Goal: Task Accomplishment & Management: Use online tool/utility

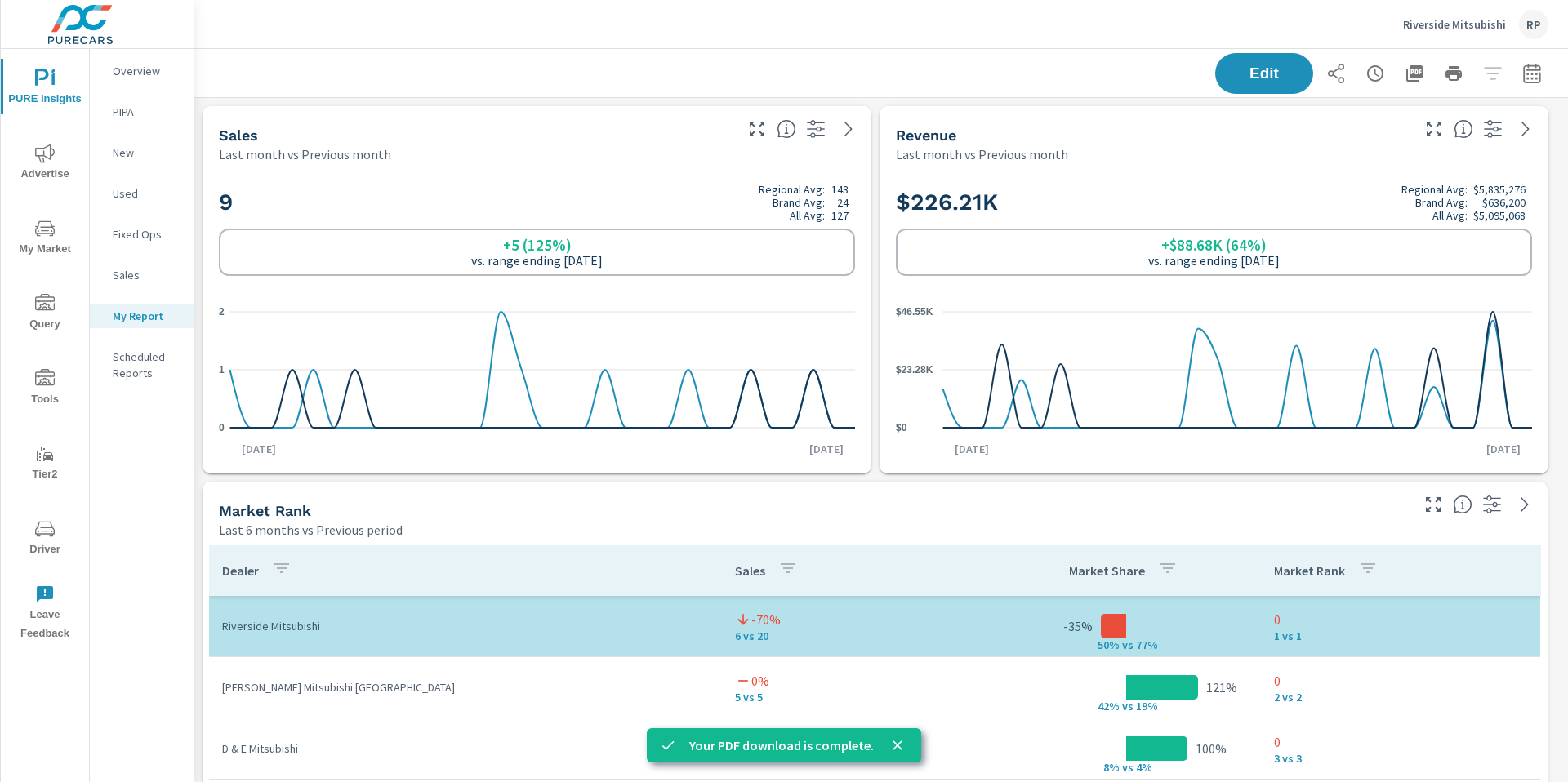
scroll to position [6794, 1387]
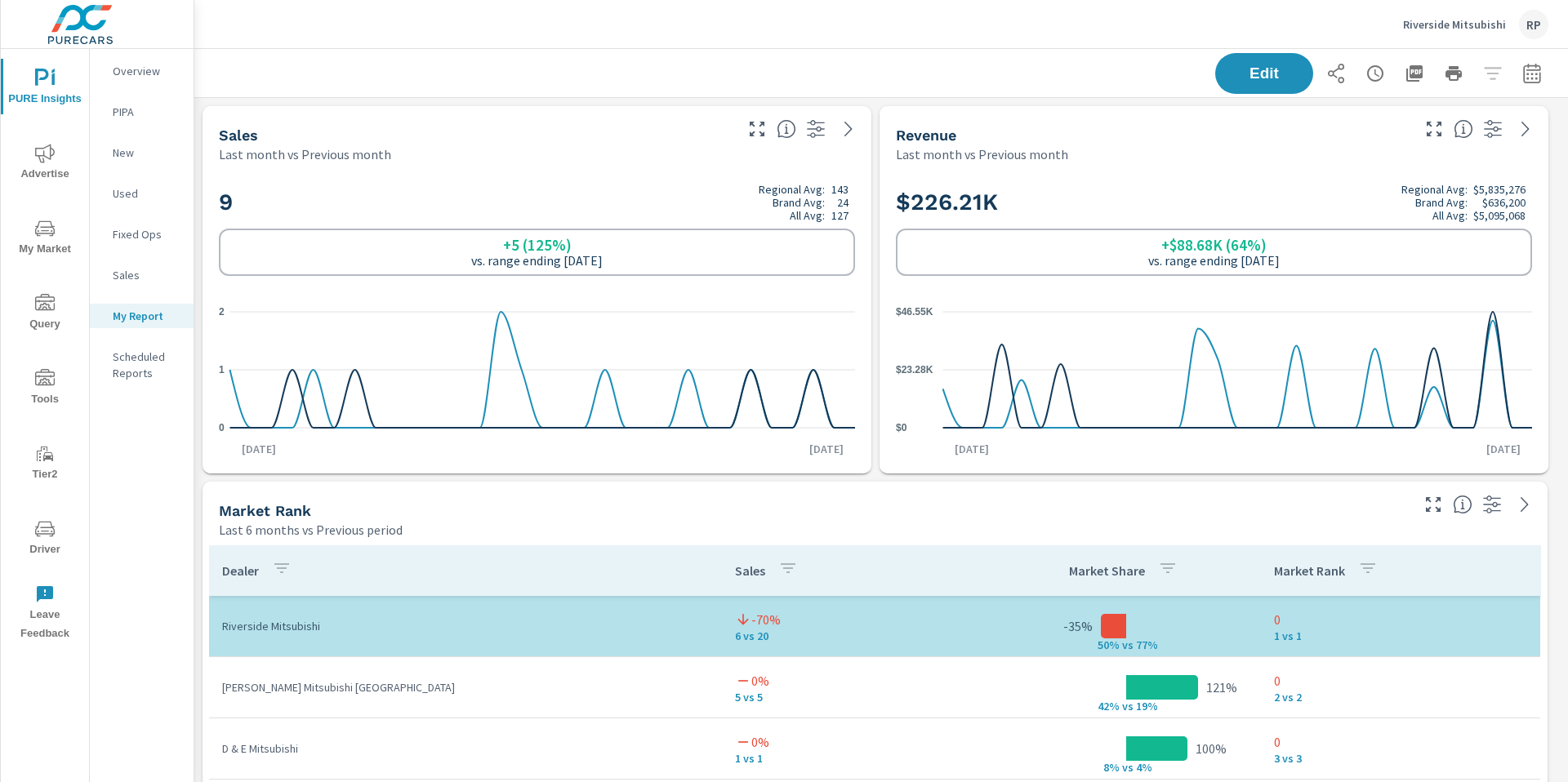
click at [49, 251] on span "My Market" at bounding box center [45, 239] width 78 height 40
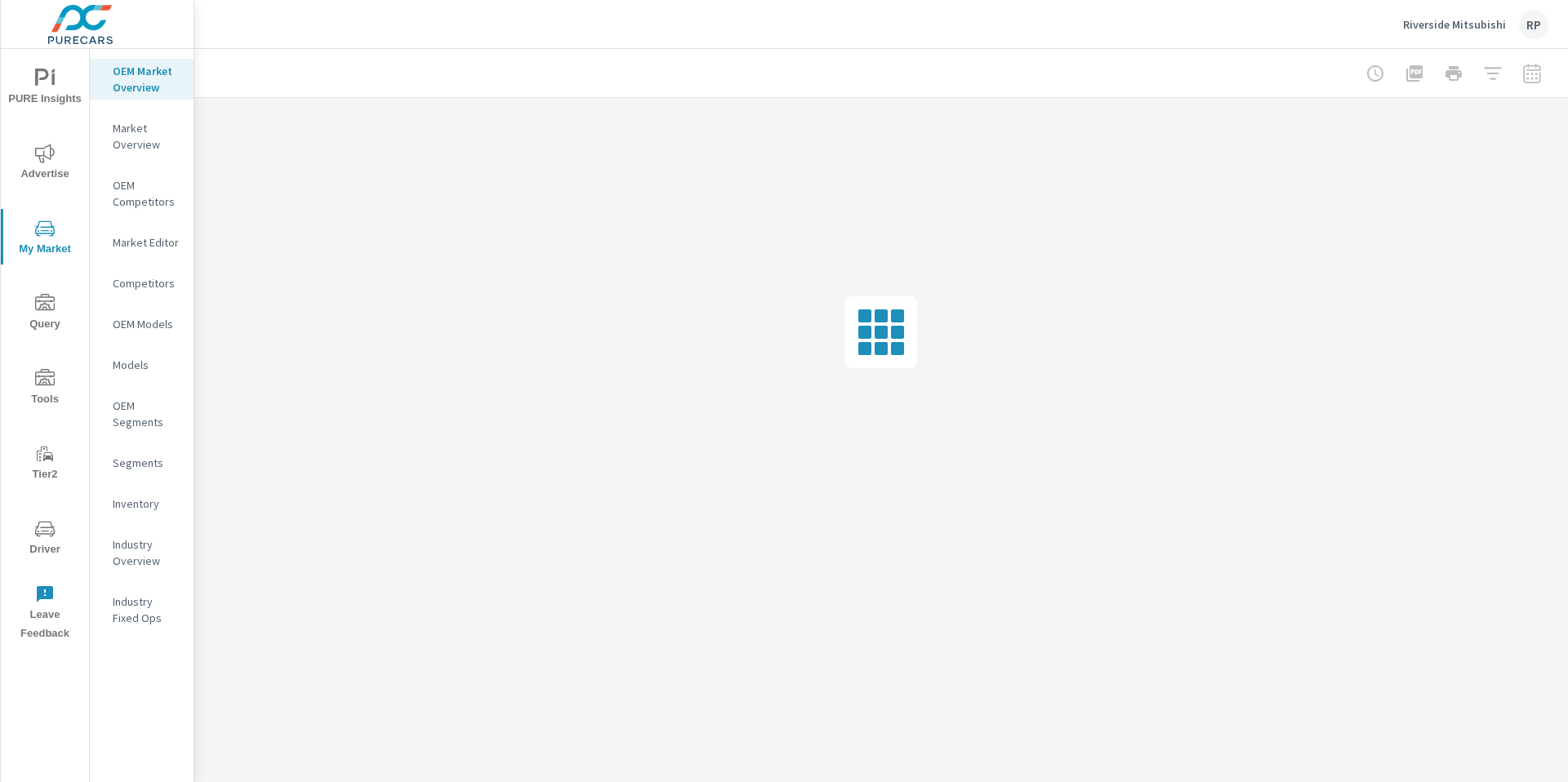
click at [140, 504] on p "Inventory" at bounding box center [146, 503] width 68 height 16
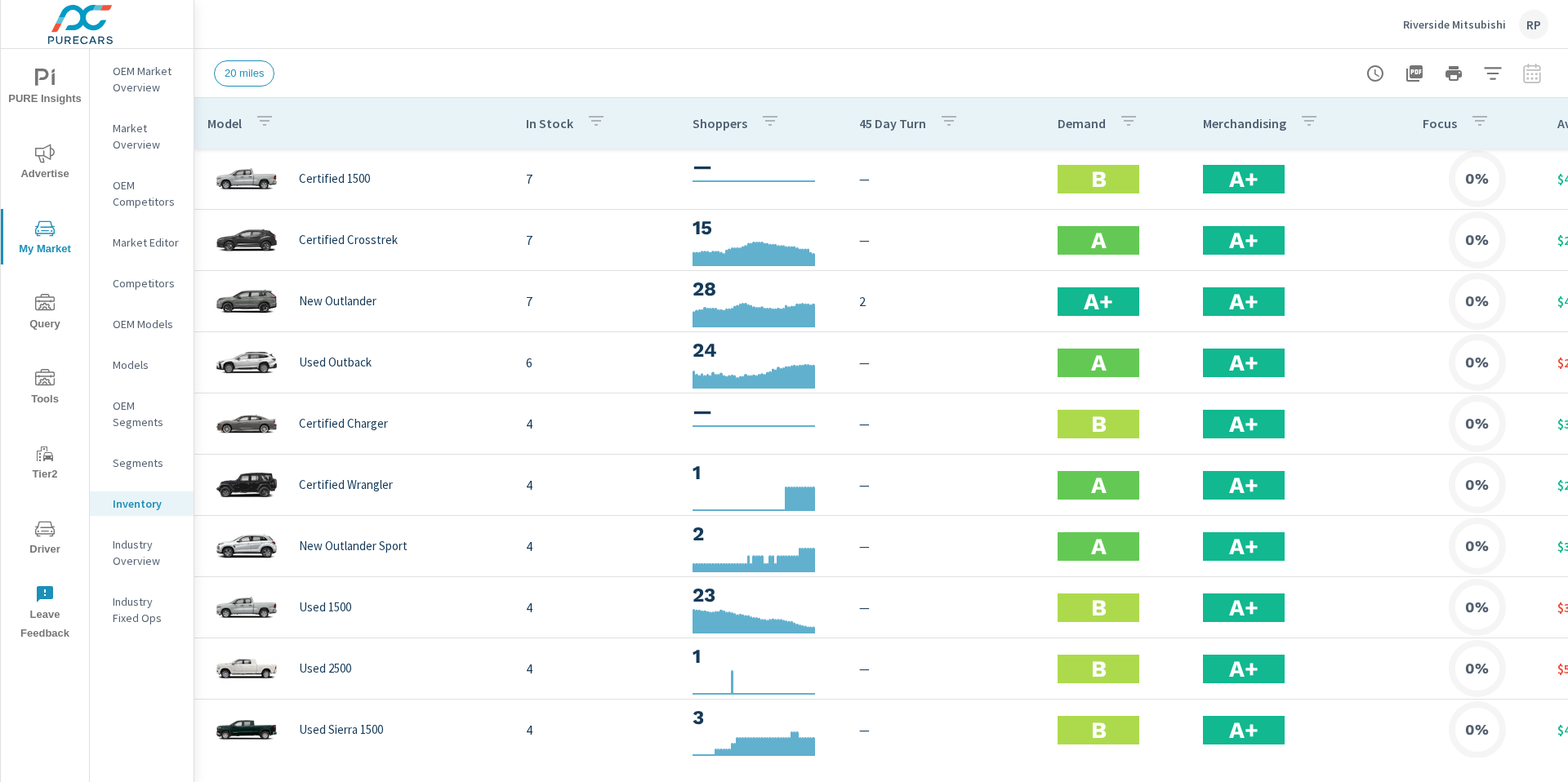
scroll to position [0, 216]
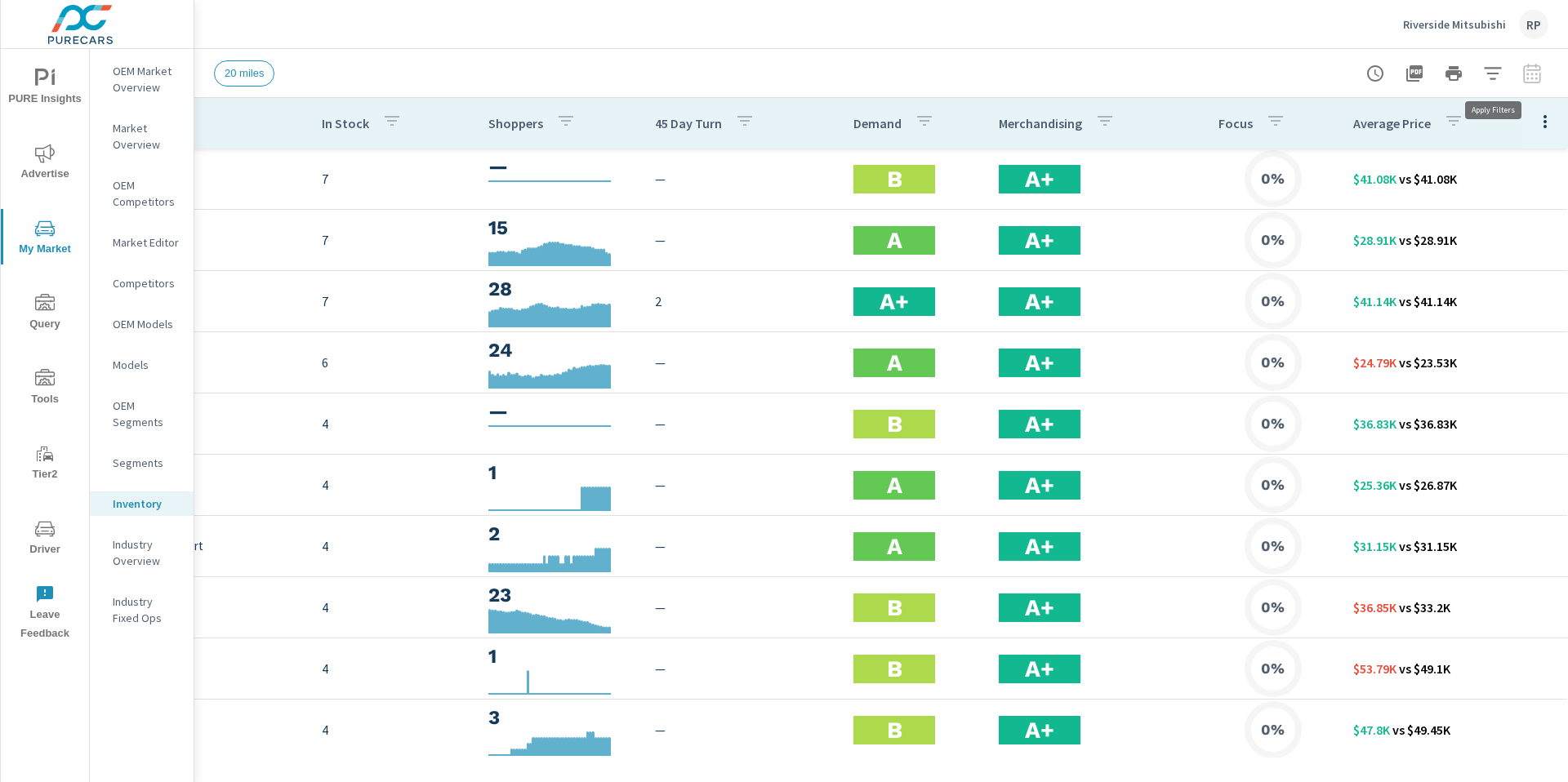
click at [1487, 71] on icon "button" at bounding box center [1492, 73] width 17 height 13
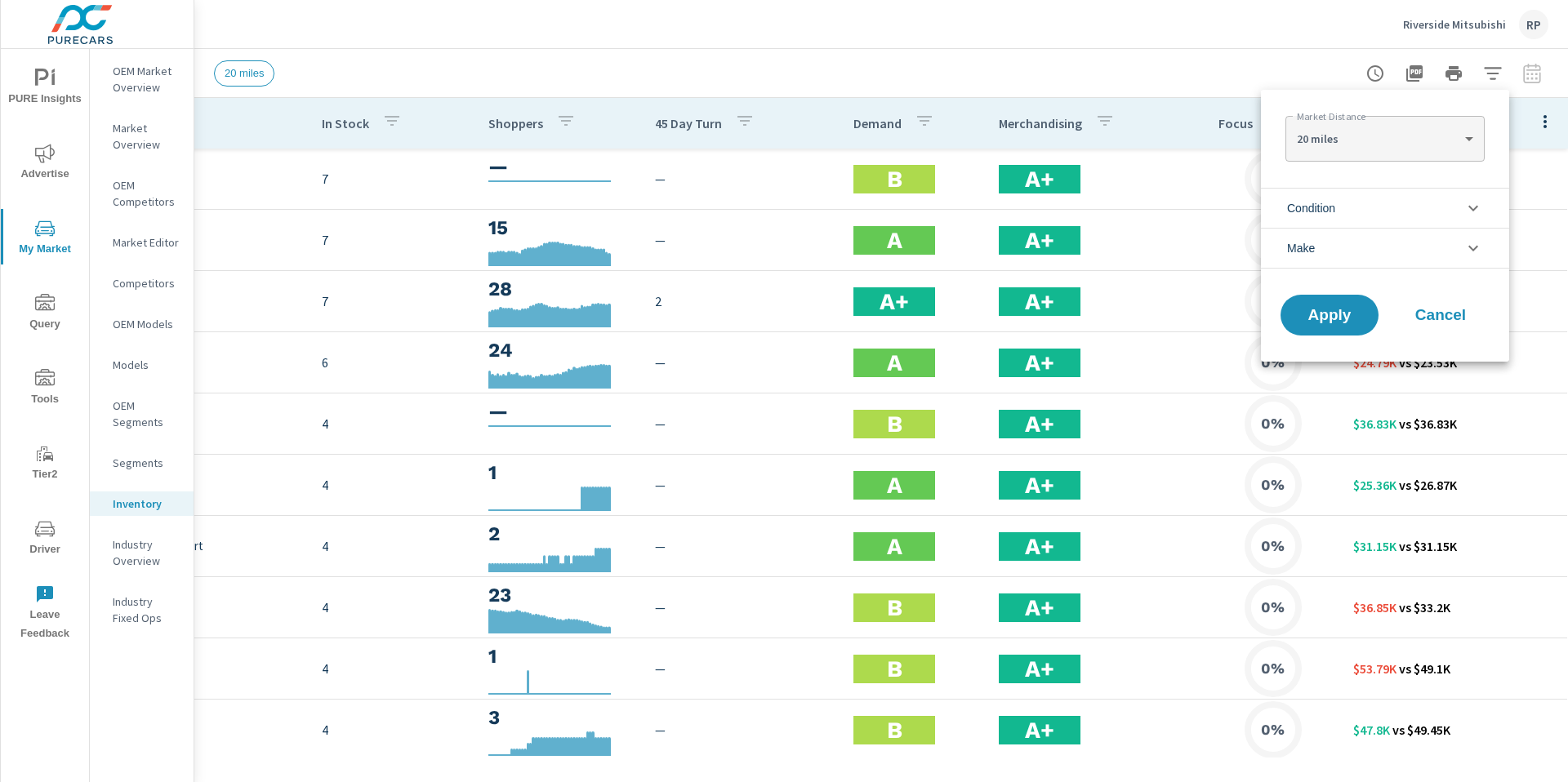
click at [1402, 127] on body "PURE Insights Advertise My Market Query Tools Tier2 Driver Leave Feedback OEM M…" at bounding box center [784, 400] width 1568 height 800
click at [1393, 184] on li "40 miles" at bounding box center [1385, 191] width 199 height 26
type Distance "40"
click at [1350, 309] on span "Apply" at bounding box center [1330, 315] width 67 height 15
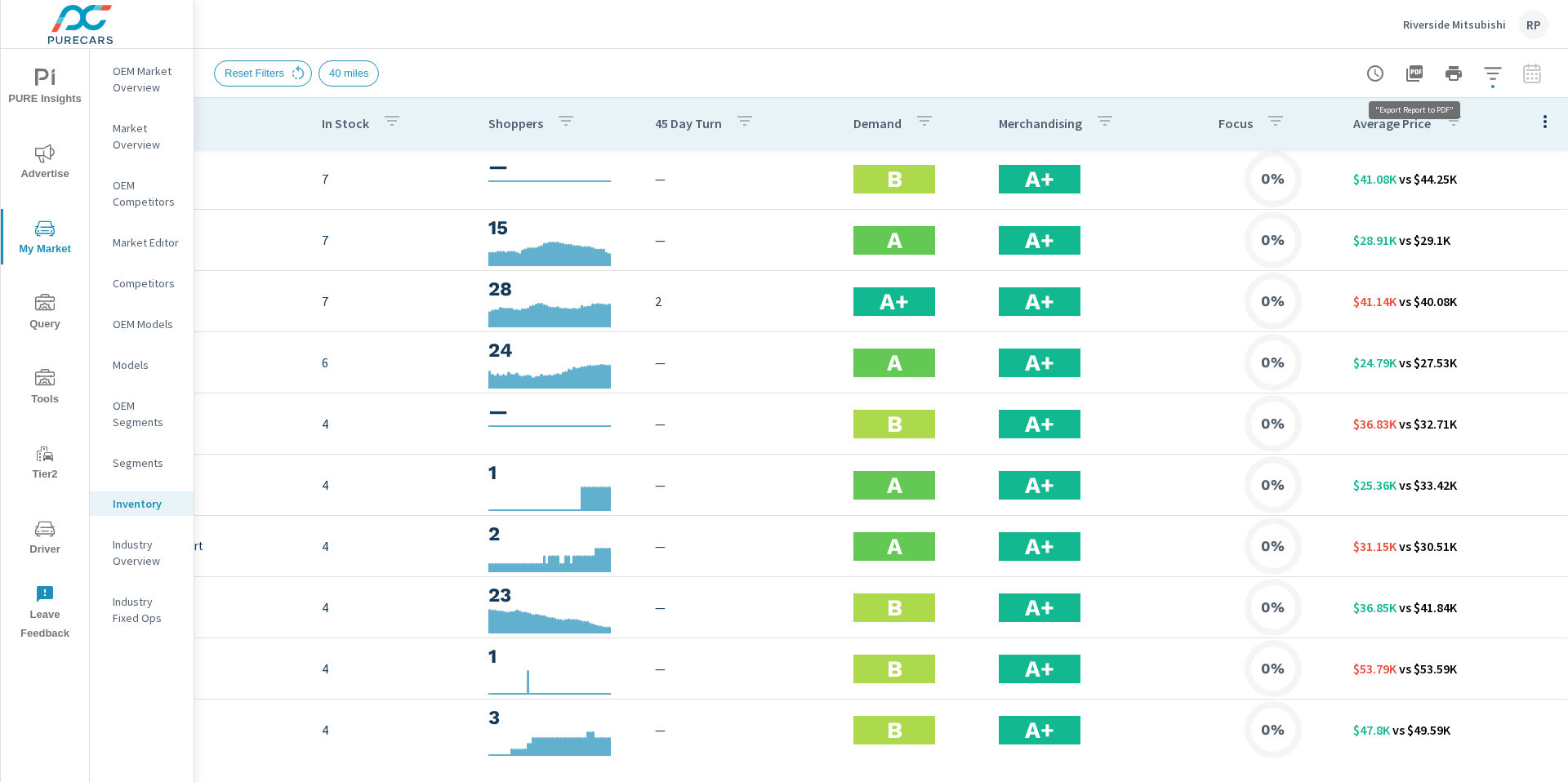
click at [1417, 70] on icon "button" at bounding box center [1414, 73] width 19 height 19
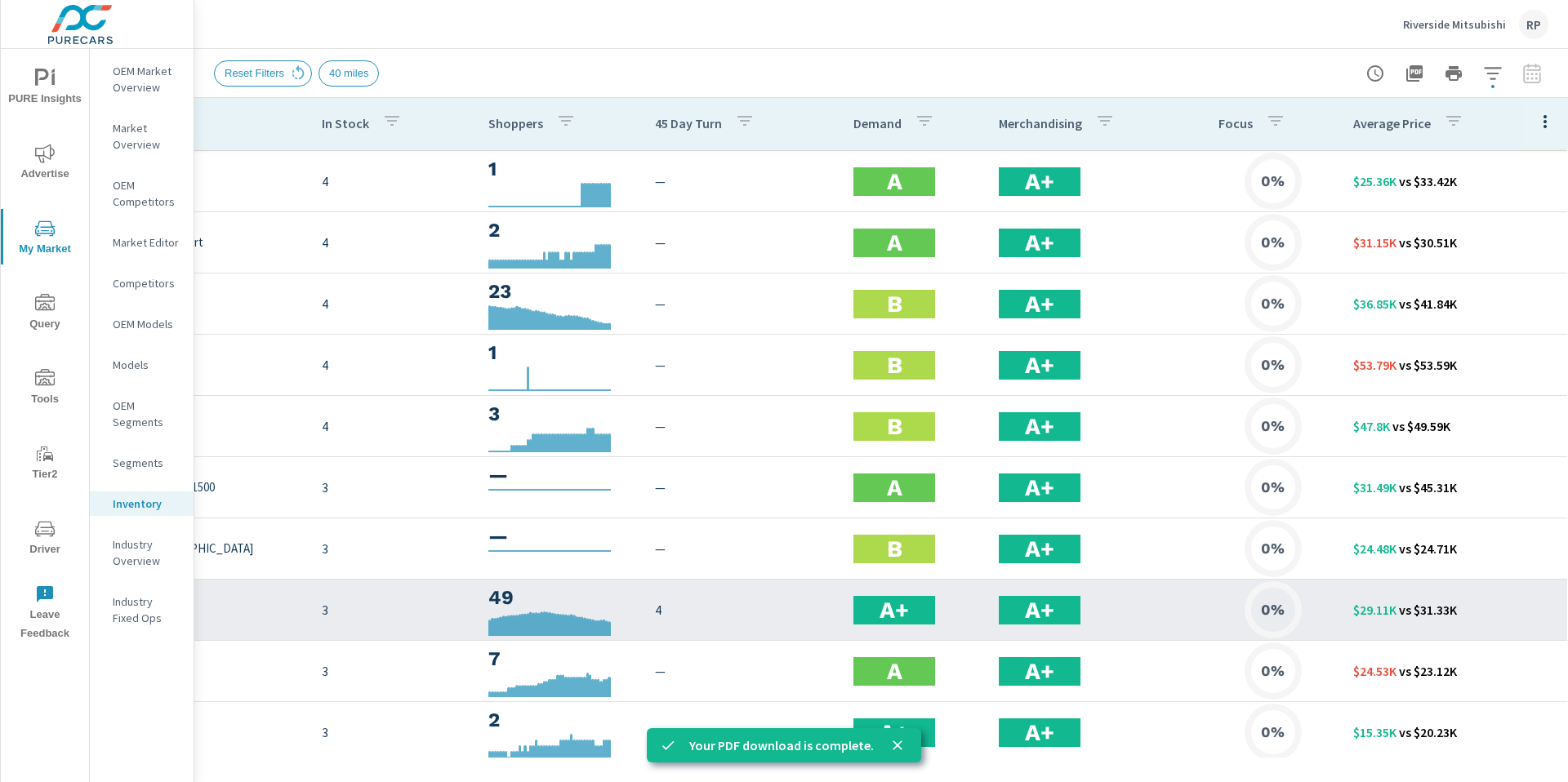
scroll to position [5, 216]
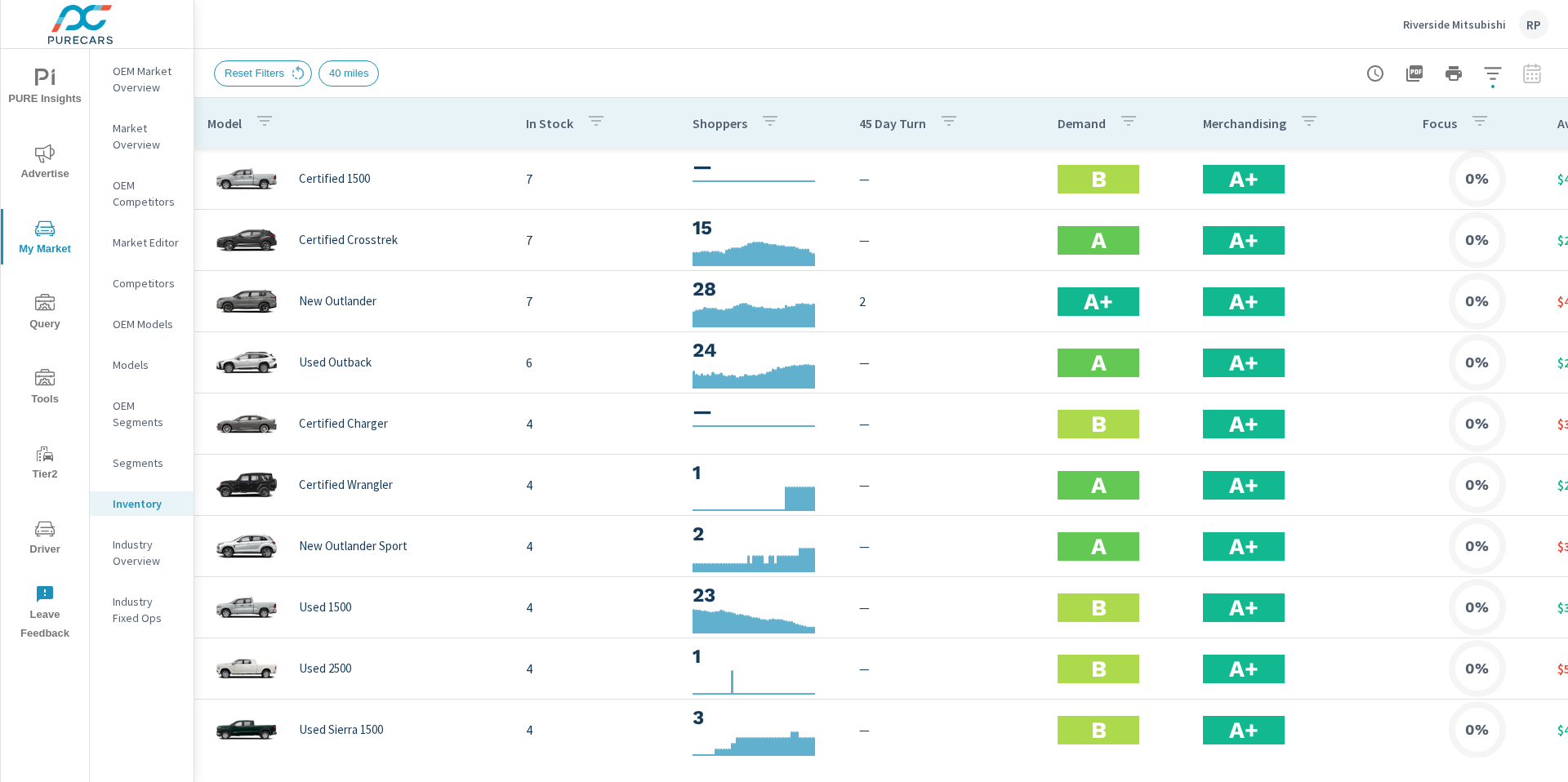
scroll to position [0, 216]
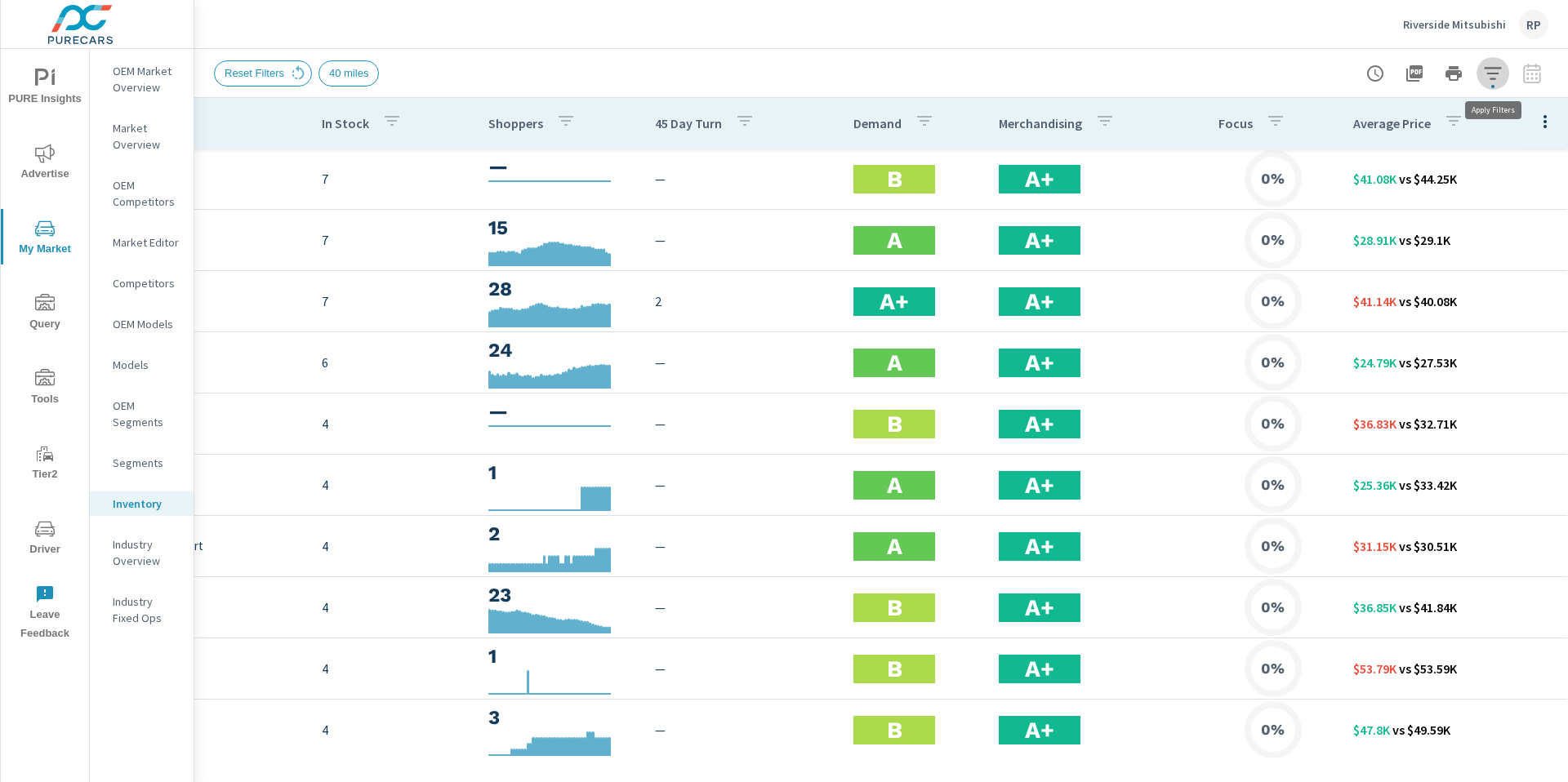
click at [1498, 82] on button "button" at bounding box center [1493, 73] width 33 height 33
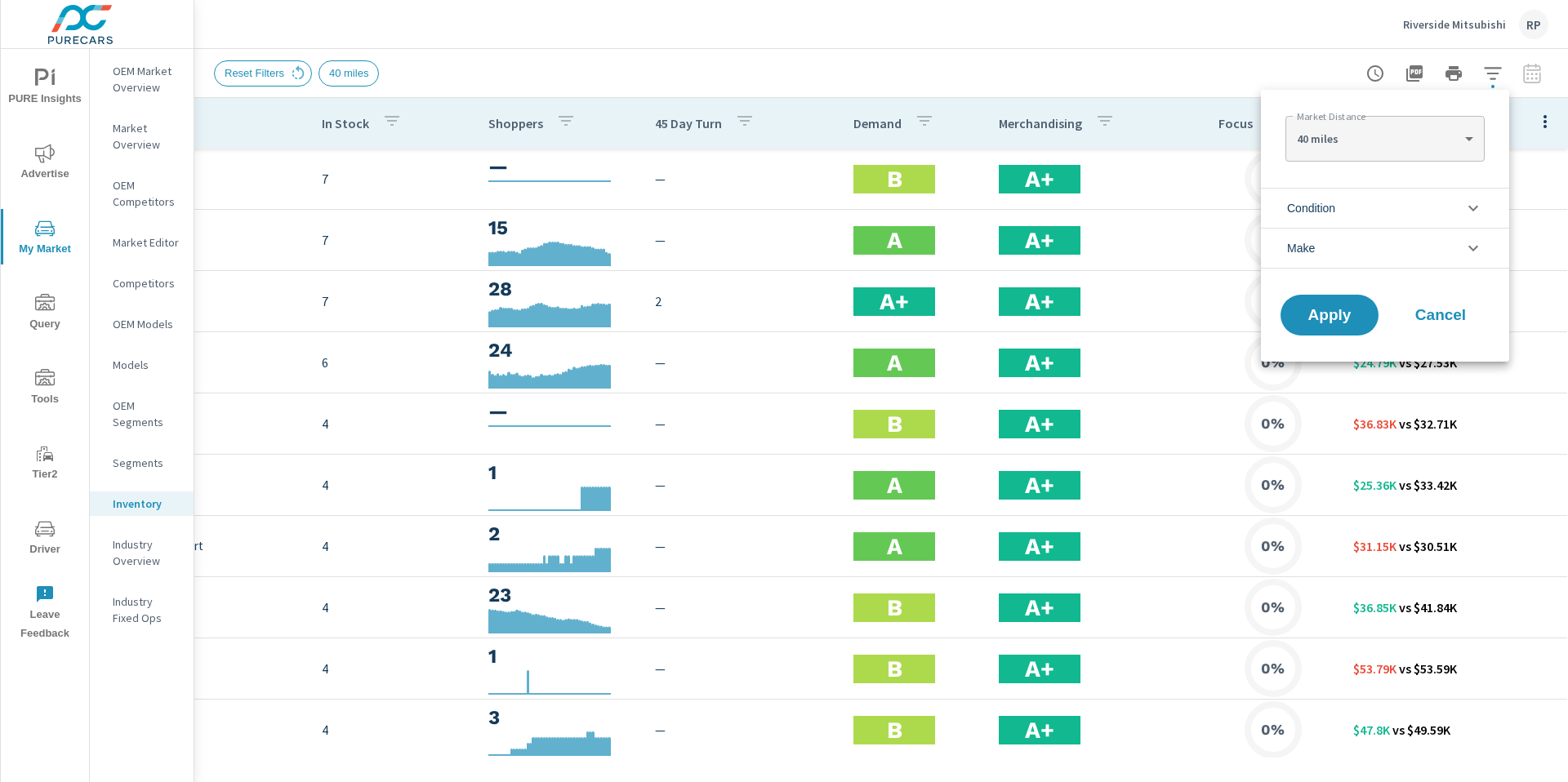
click at [1414, 240] on li "Make" at bounding box center [1385, 248] width 248 height 41
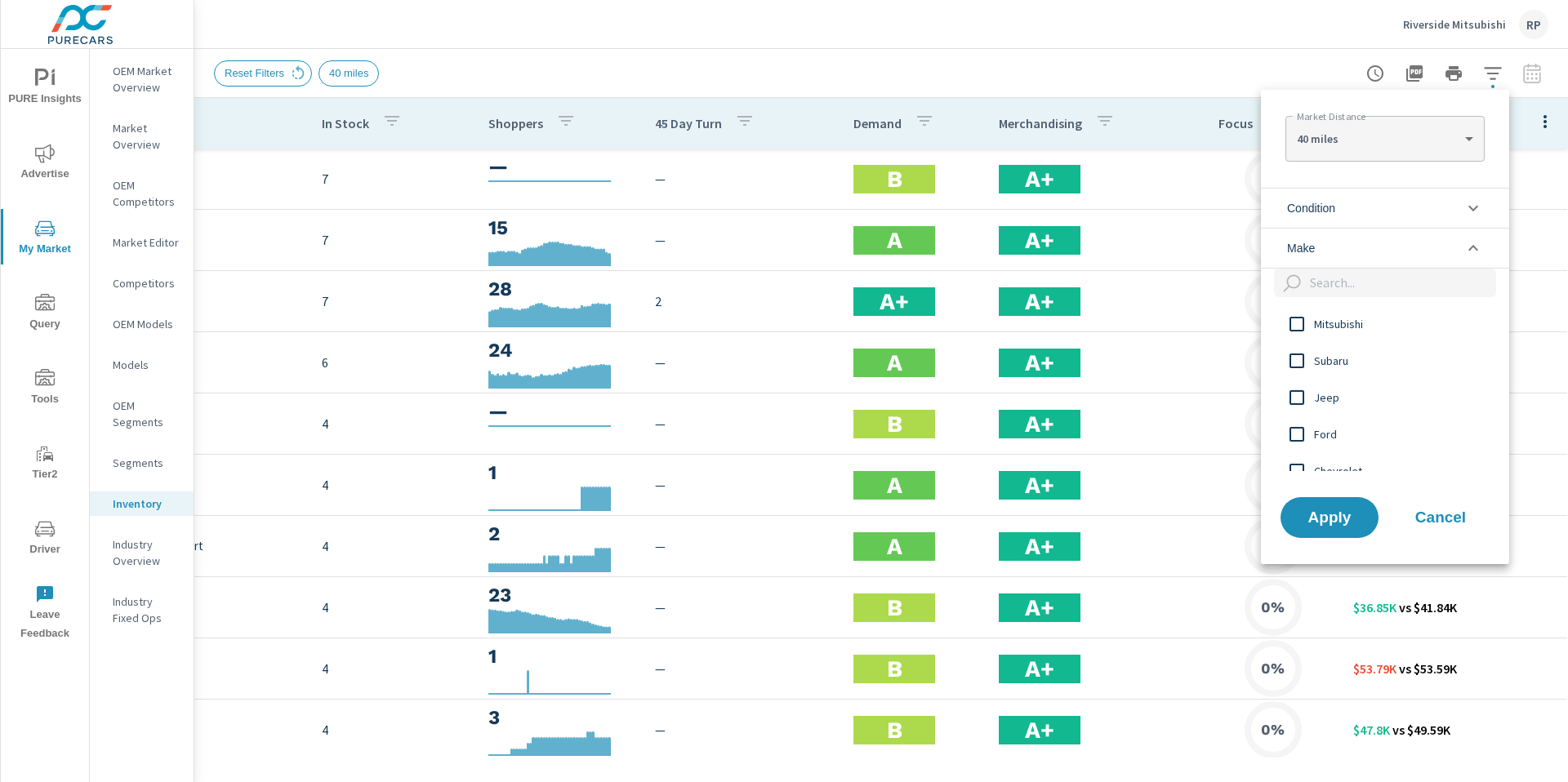
click at [1388, 222] on li "Condition" at bounding box center [1385, 208] width 248 height 40
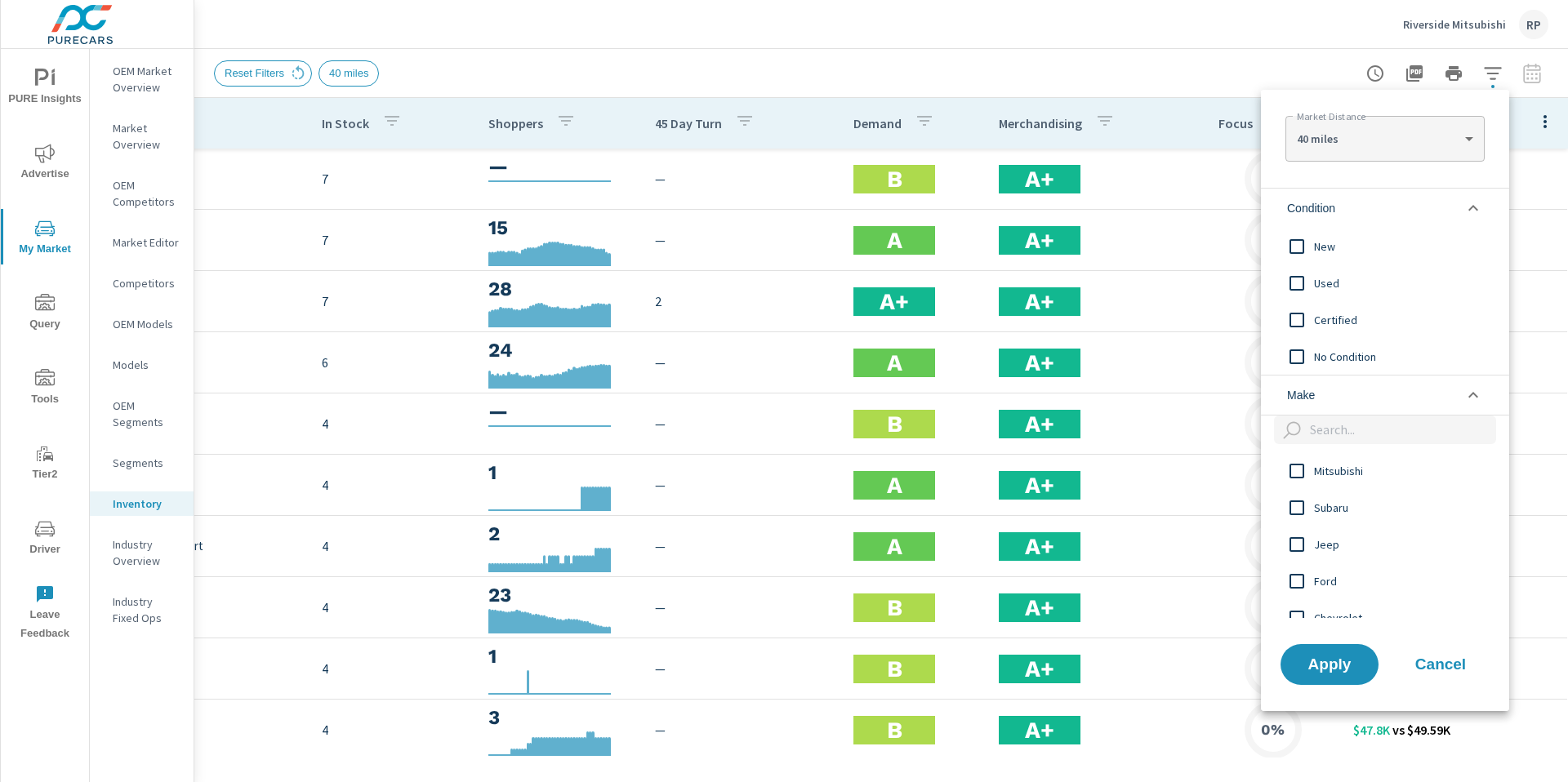
click at [1299, 242] on input "filter options" at bounding box center [1297, 246] width 34 height 34
drag, startPoint x: 1341, startPoint y: 657, endPoint x: 1327, endPoint y: 645, distance: 18.4
click at [1341, 657] on span "Apply" at bounding box center [1330, 664] width 67 height 15
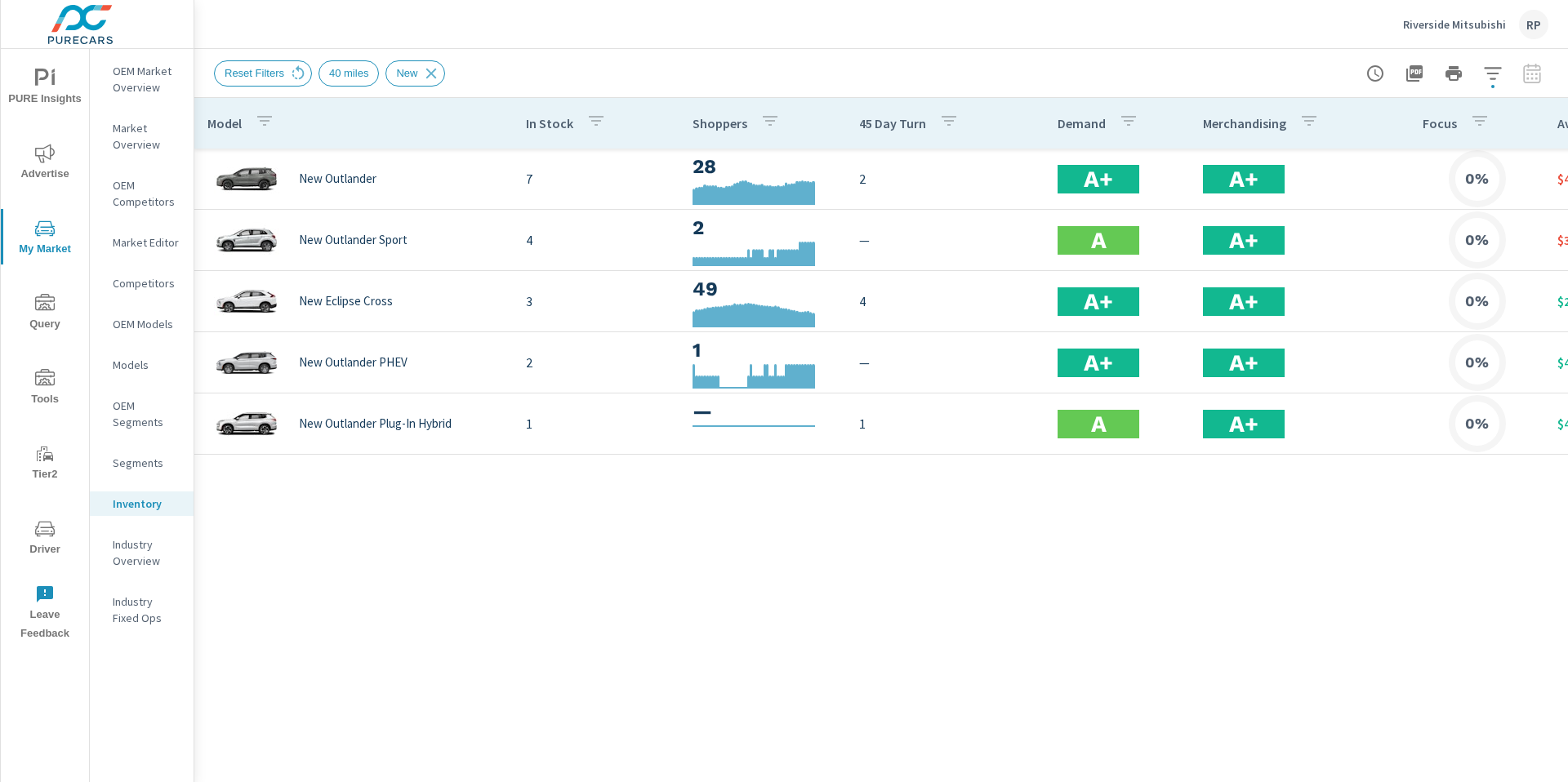
scroll to position [0, 204]
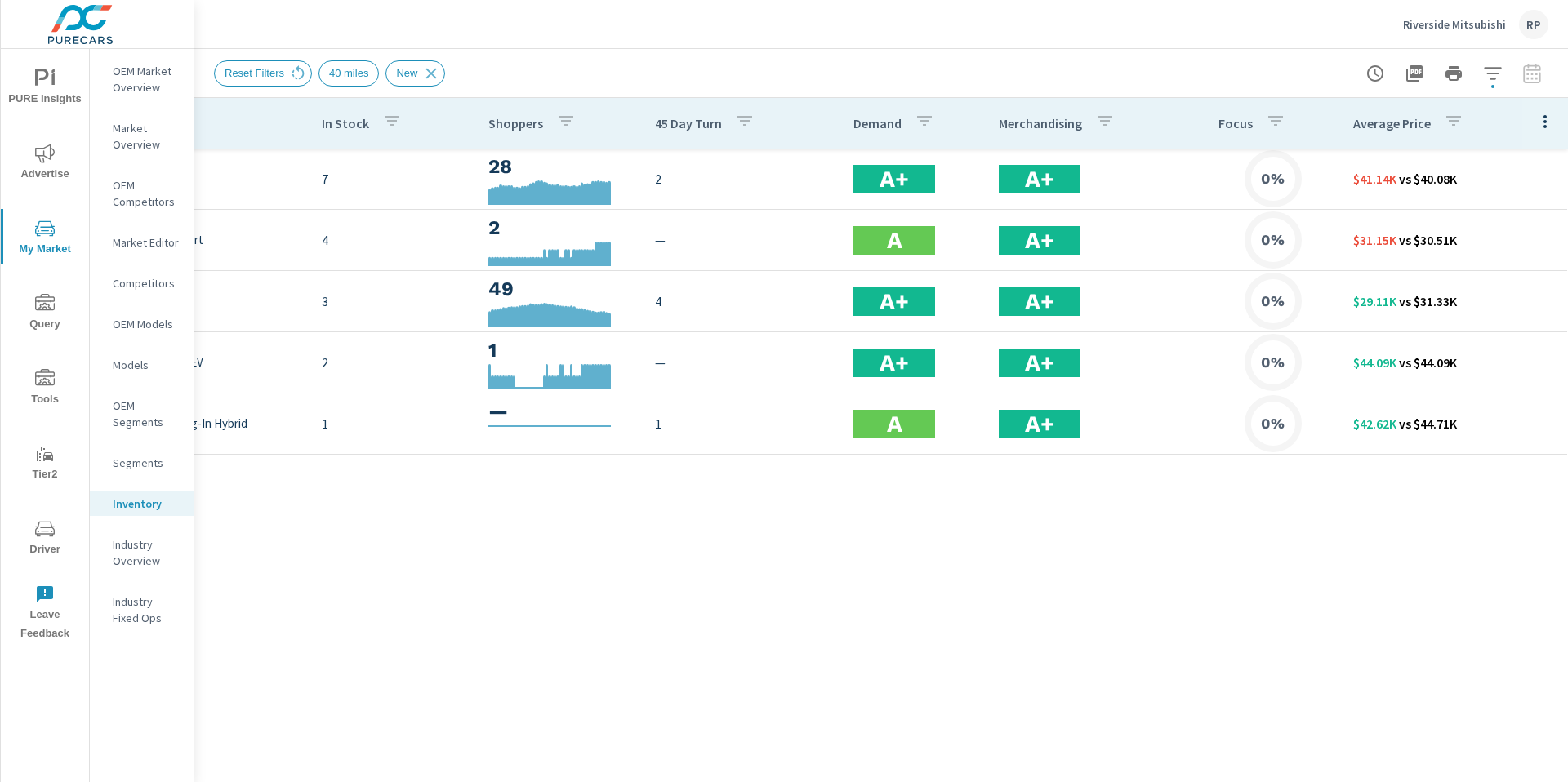
click at [1536, 126] on icon "button" at bounding box center [1544, 121] width 19 height 19
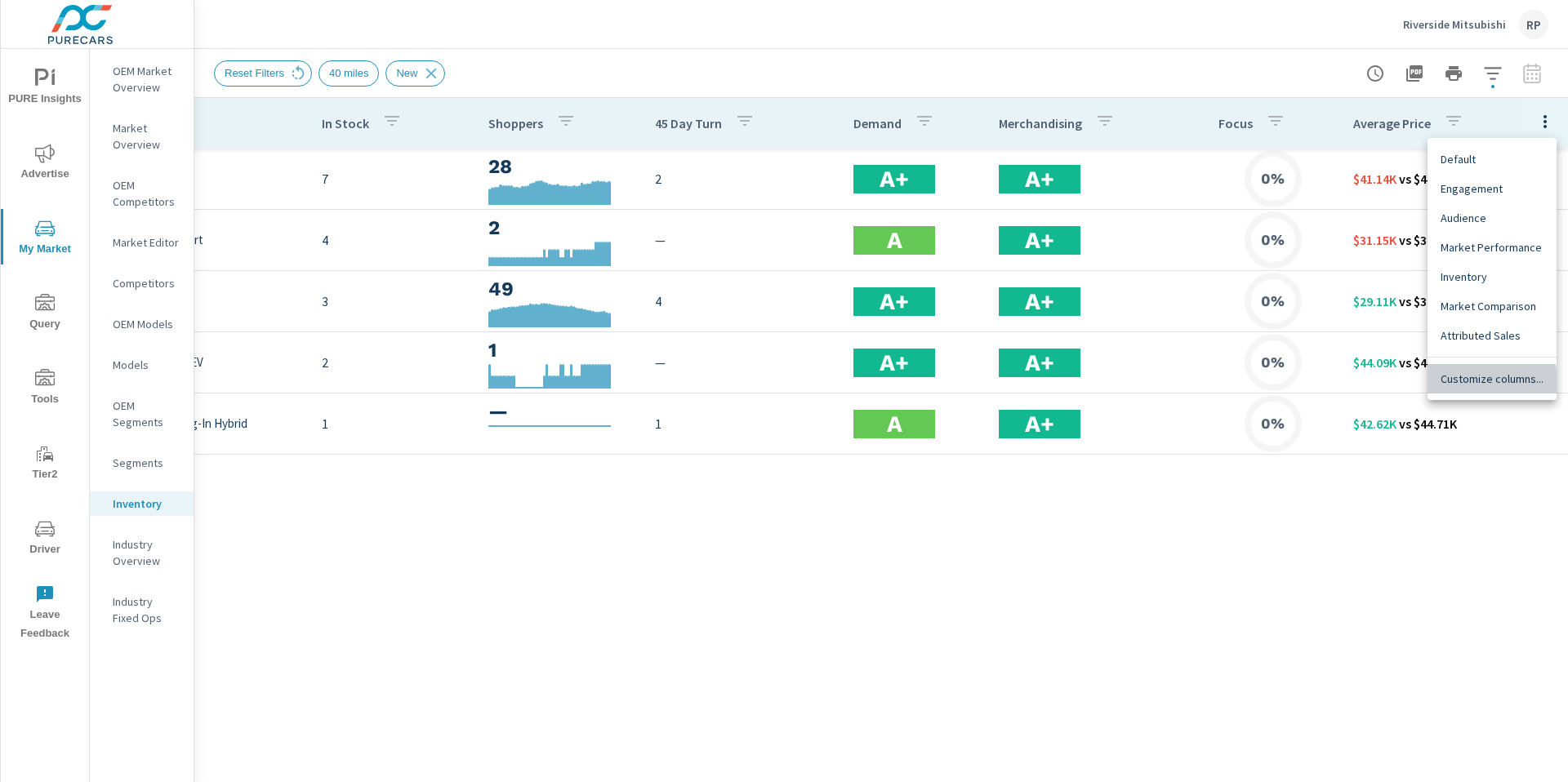
click at [1477, 381] on span "Customize columns..." at bounding box center [1492, 378] width 103 height 16
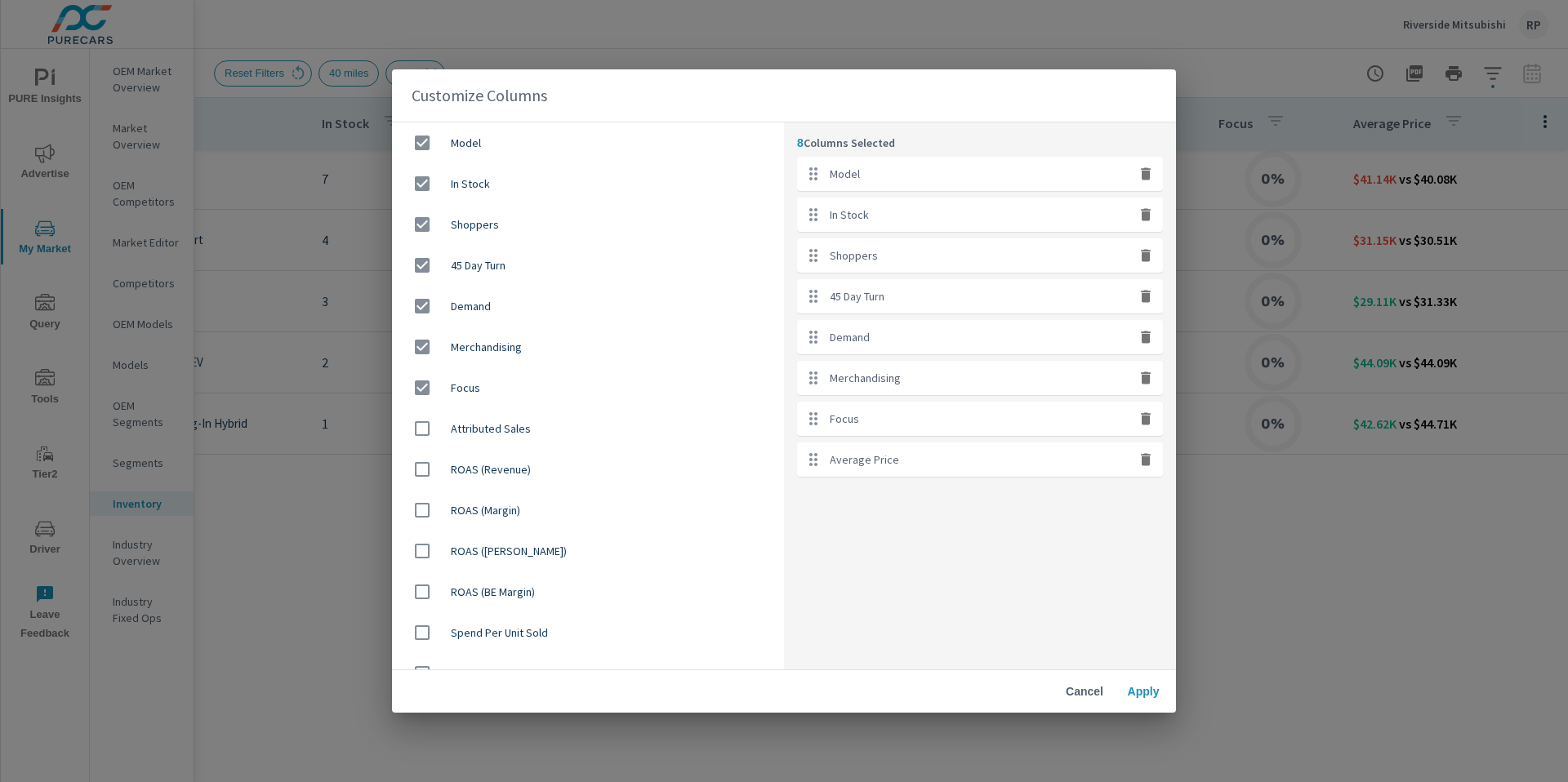
click at [1149, 426] on icon "button" at bounding box center [1146, 418] width 16 height 16
checkbox input "false"
click at [1142, 388] on button "button" at bounding box center [1146, 378] width 21 height 21
checkbox input "false"
click at [1147, 299] on icon "button" at bounding box center [1146, 296] width 10 height 13
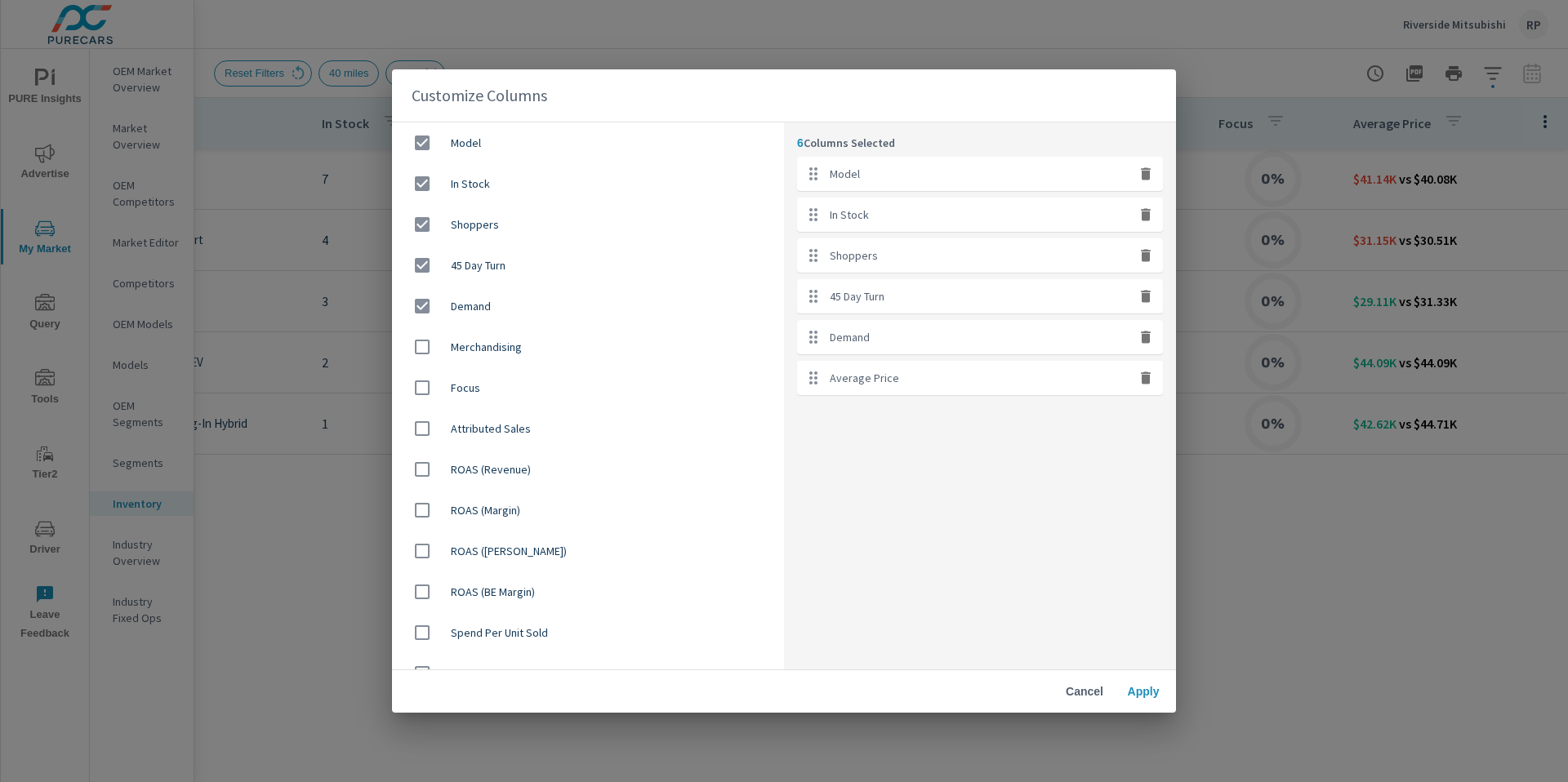
checkbox input "false"
click at [1147, 300] on icon "button" at bounding box center [1146, 296] width 10 height 13
checkbox input "false"
click at [1134, 695] on span "Apply" at bounding box center [1143, 691] width 40 height 14
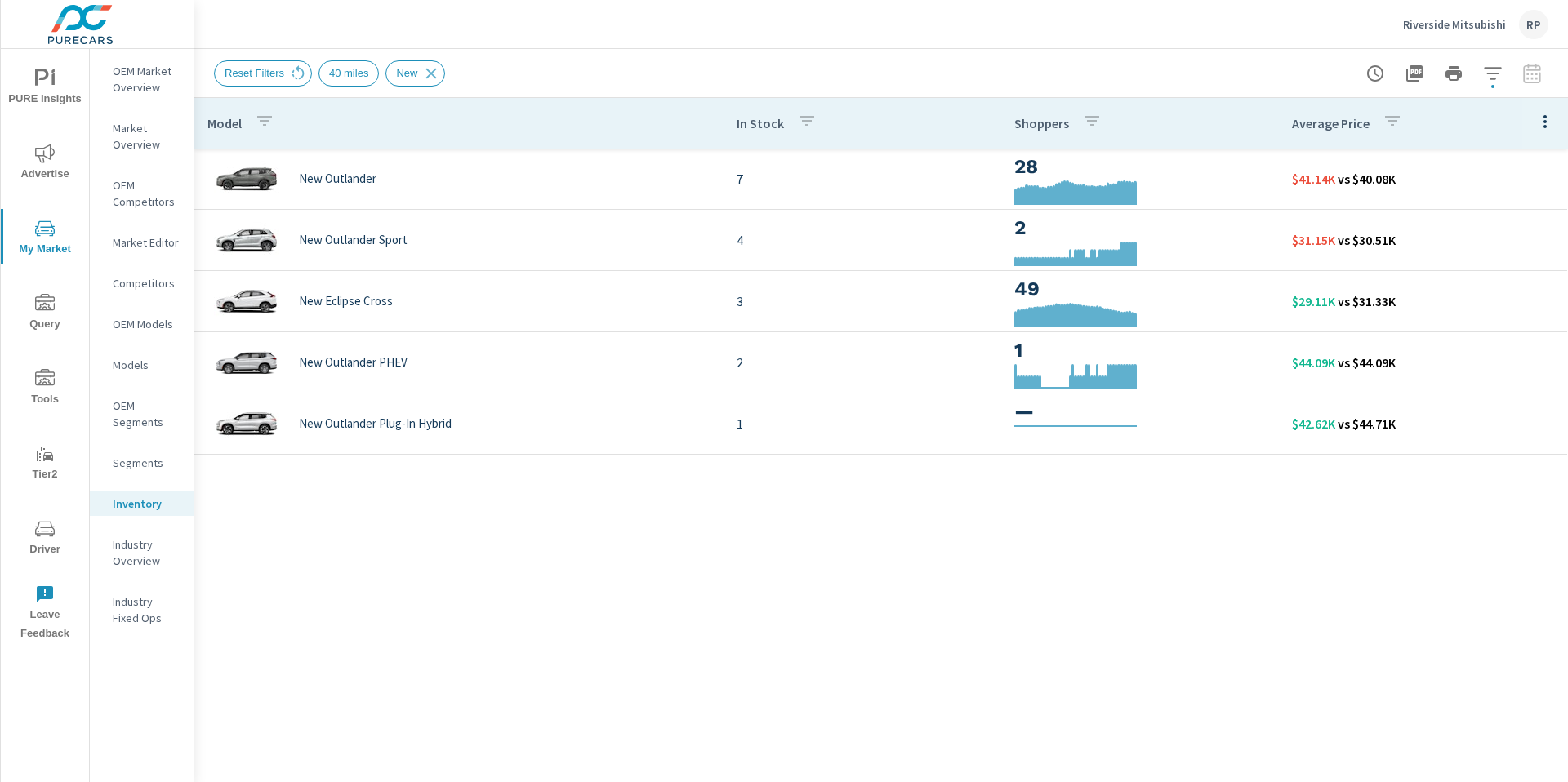
click at [1526, 29] on div "RP" at bounding box center [1534, 24] width 29 height 29
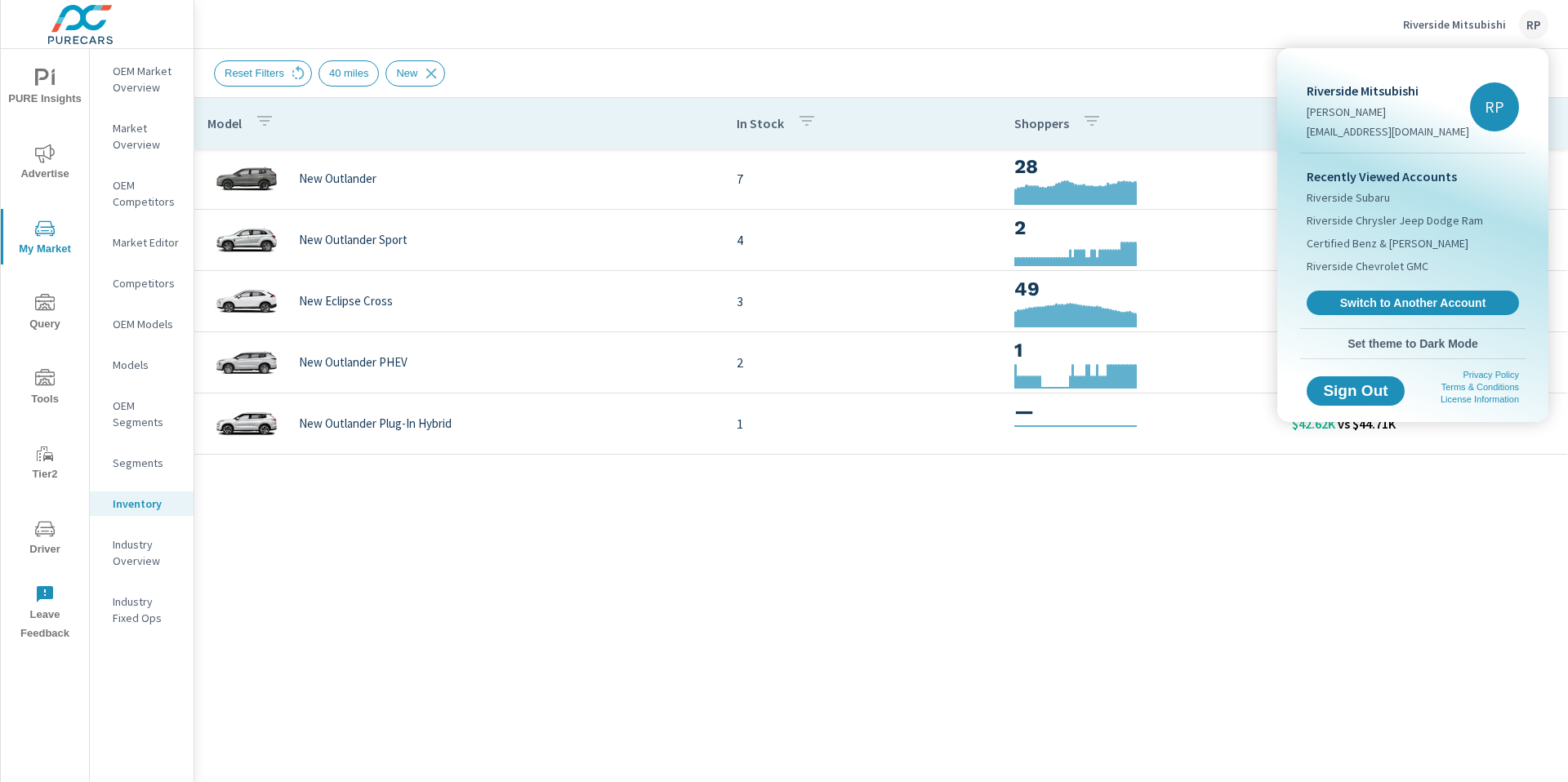
click at [1531, 17] on div at bounding box center [784, 391] width 1568 height 782
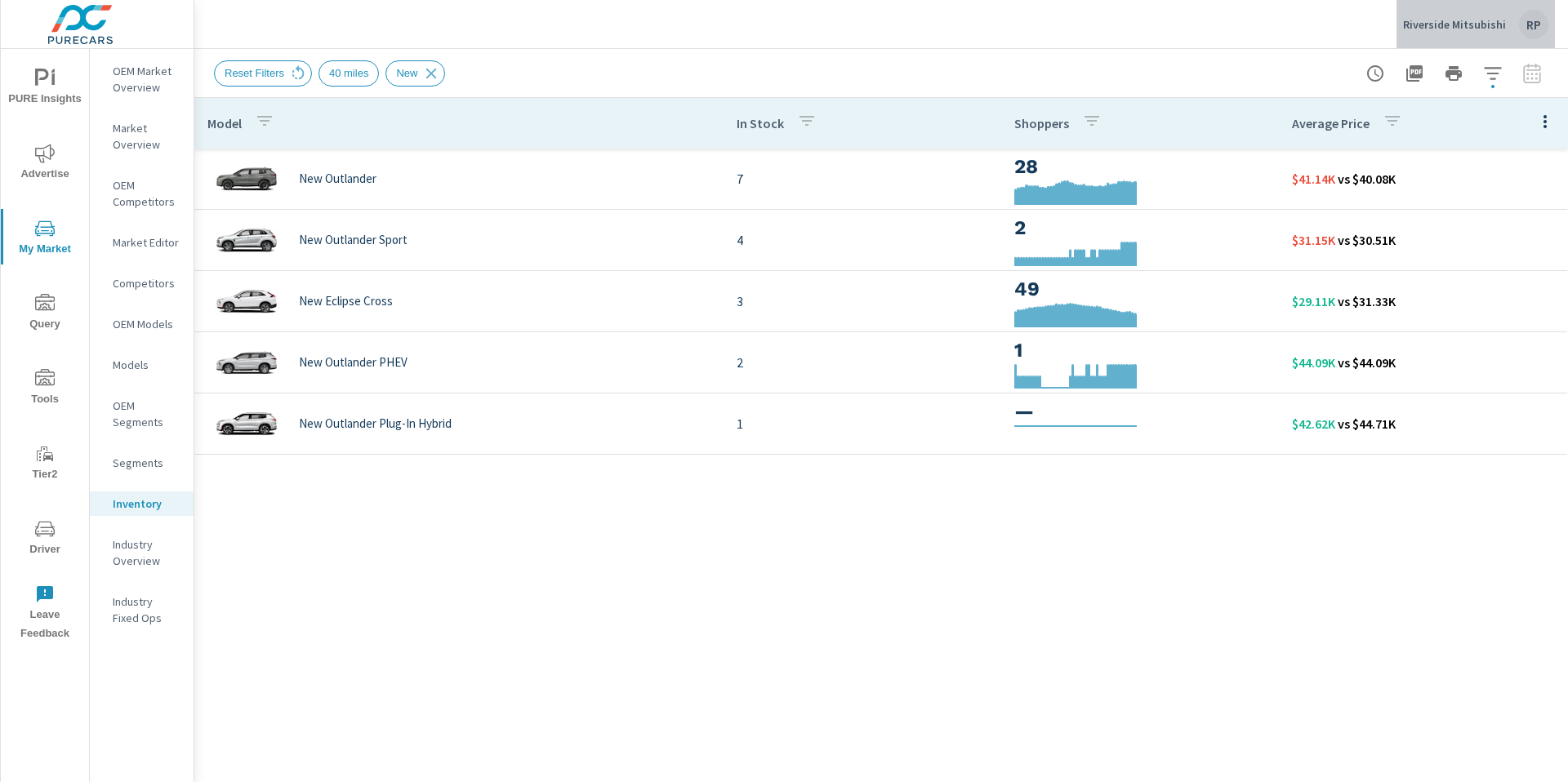
click at [1531, 17] on div "RP" at bounding box center [1534, 24] width 29 height 29
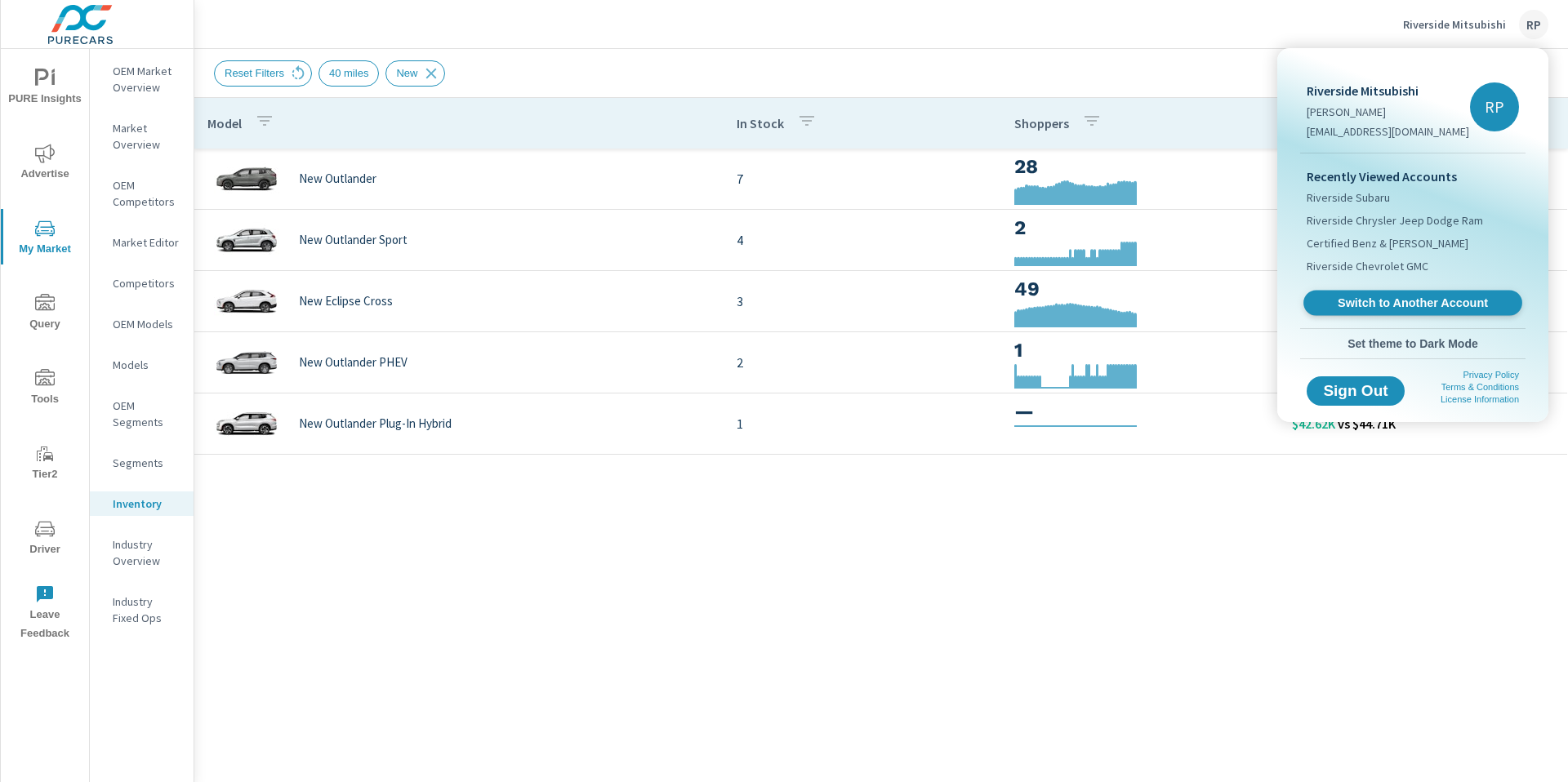
click at [1356, 314] on link "Switch to Another Account" at bounding box center [1413, 304] width 219 height 25
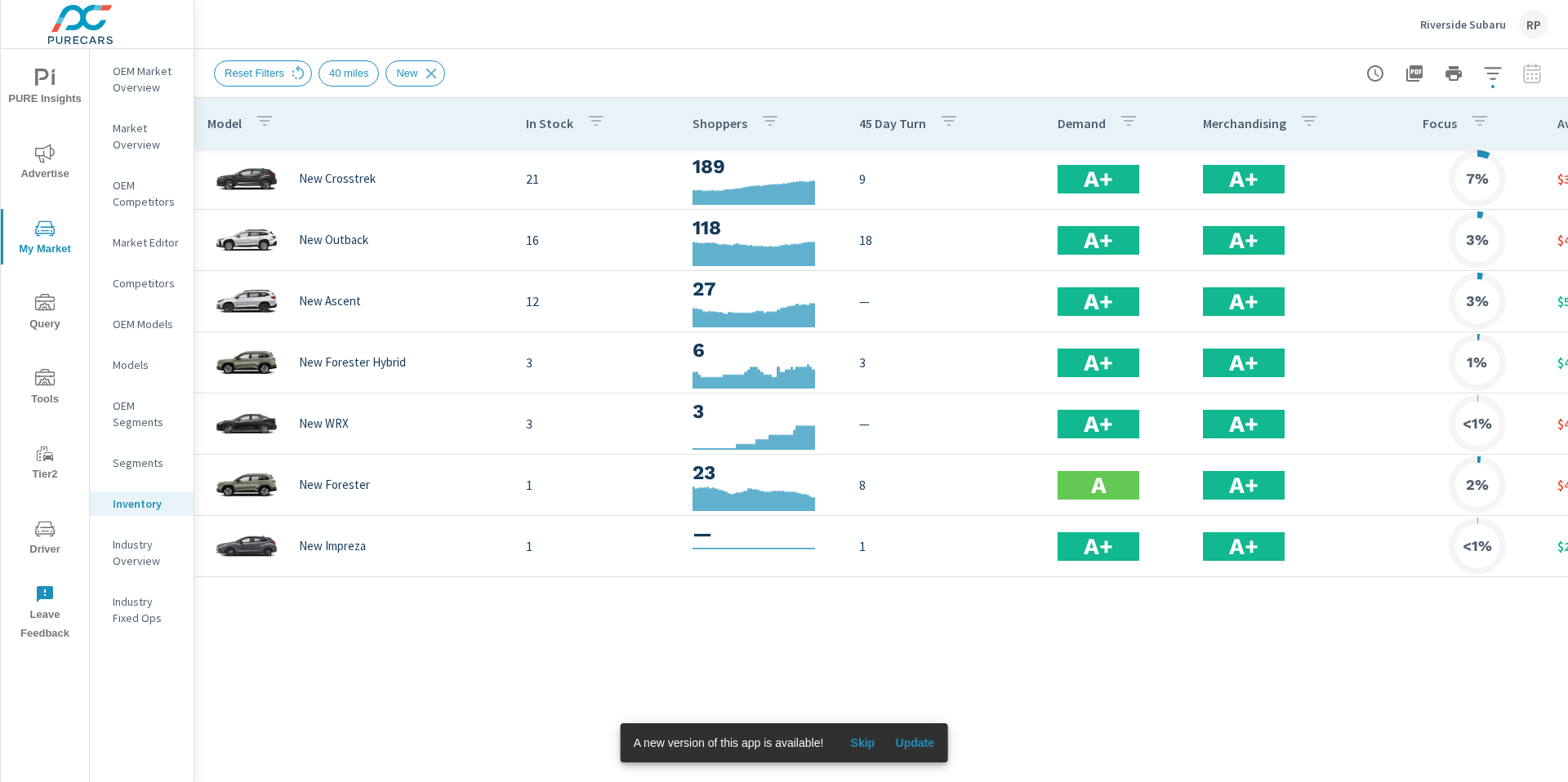
scroll to position [0, 204]
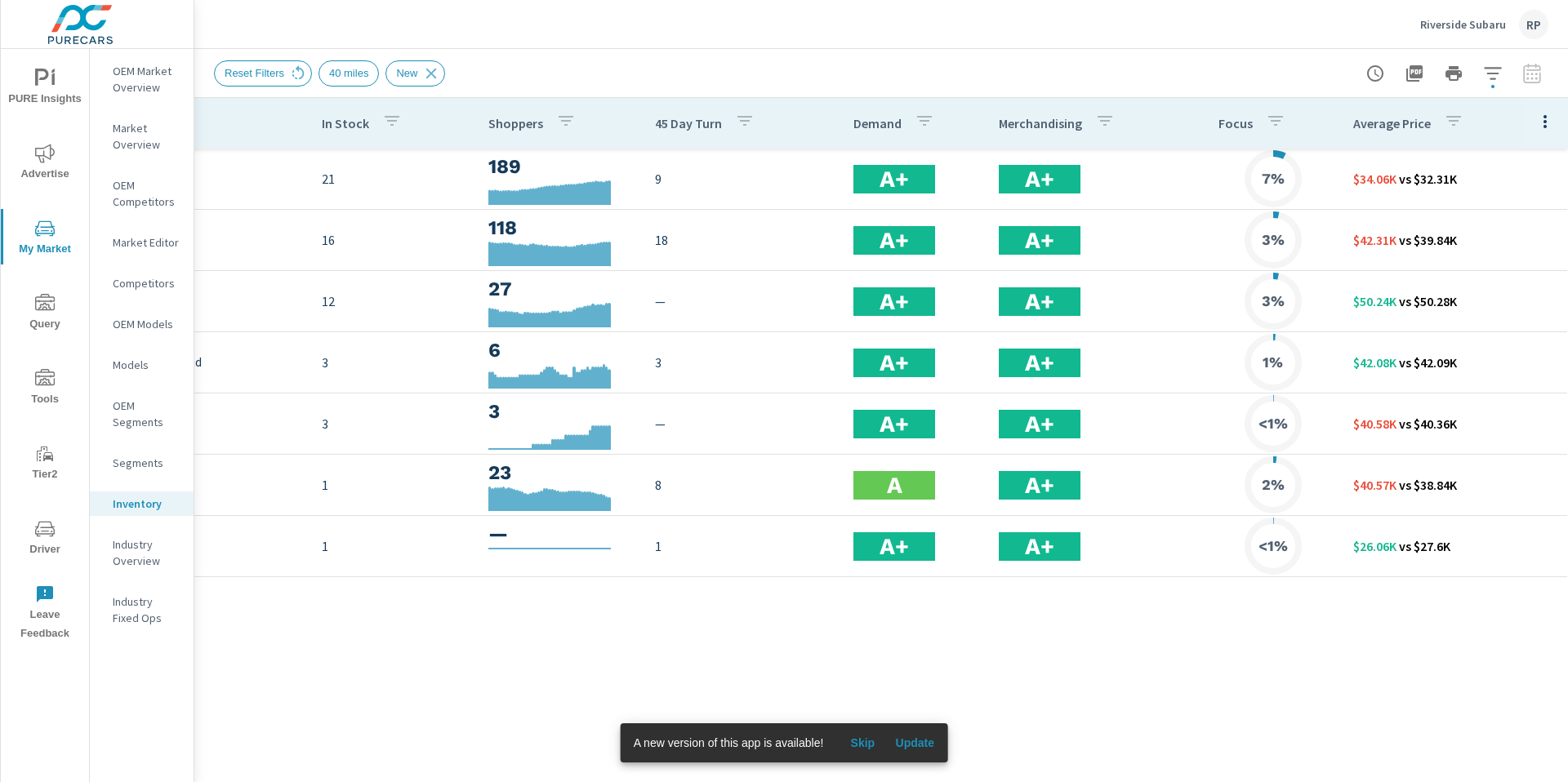
click at [1540, 120] on icon "button" at bounding box center [1544, 121] width 19 height 19
click at [1493, 378] on span "Customize columns..." at bounding box center [1492, 378] width 103 height 16
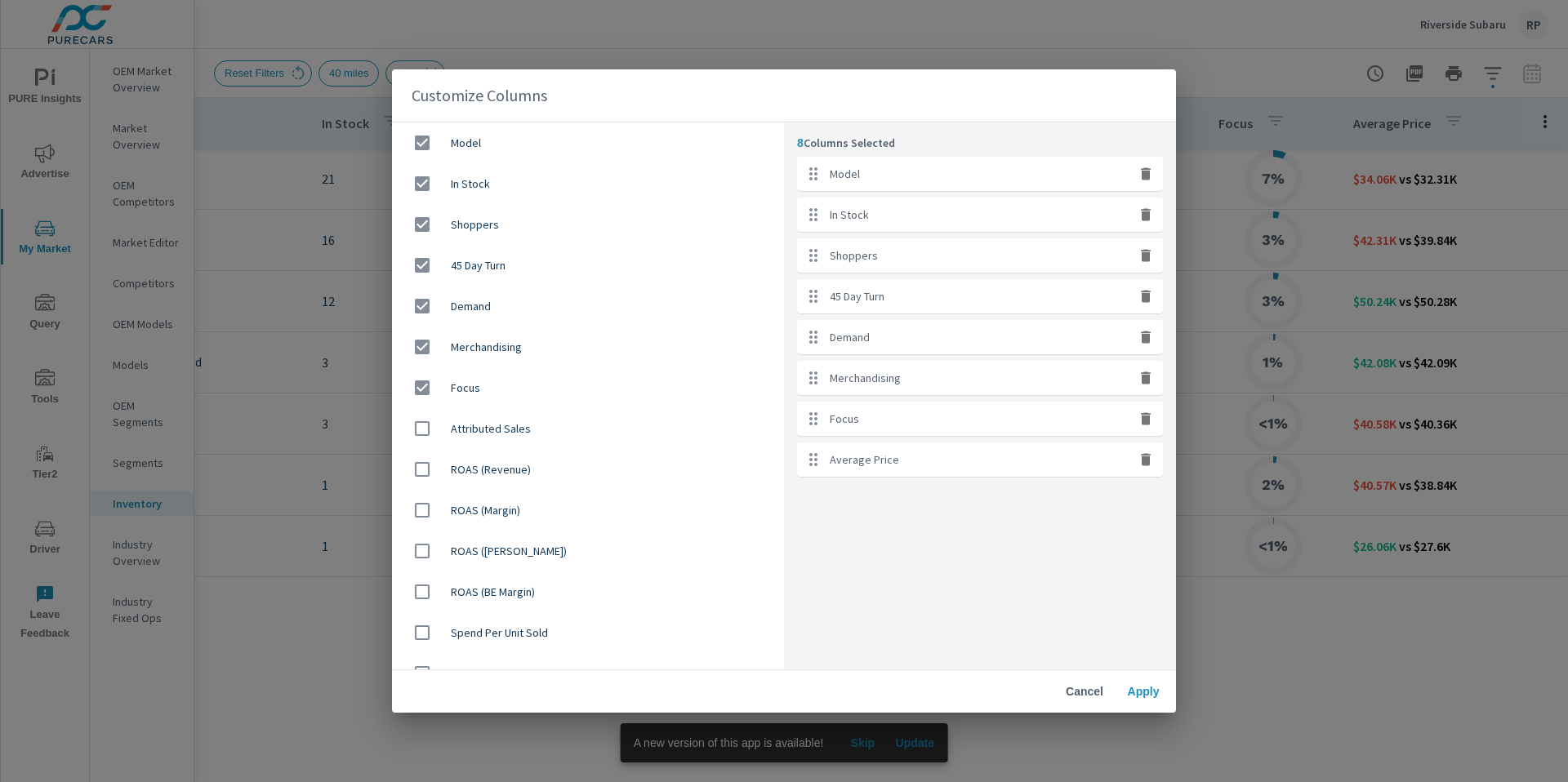
click at [1148, 348] on div "Demand" at bounding box center [980, 337] width 366 height 34
click at [1148, 293] on icon "button" at bounding box center [1146, 296] width 10 height 13
checkbox input "false"
click at [1148, 298] on icon "button" at bounding box center [1146, 296] width 10 height 13
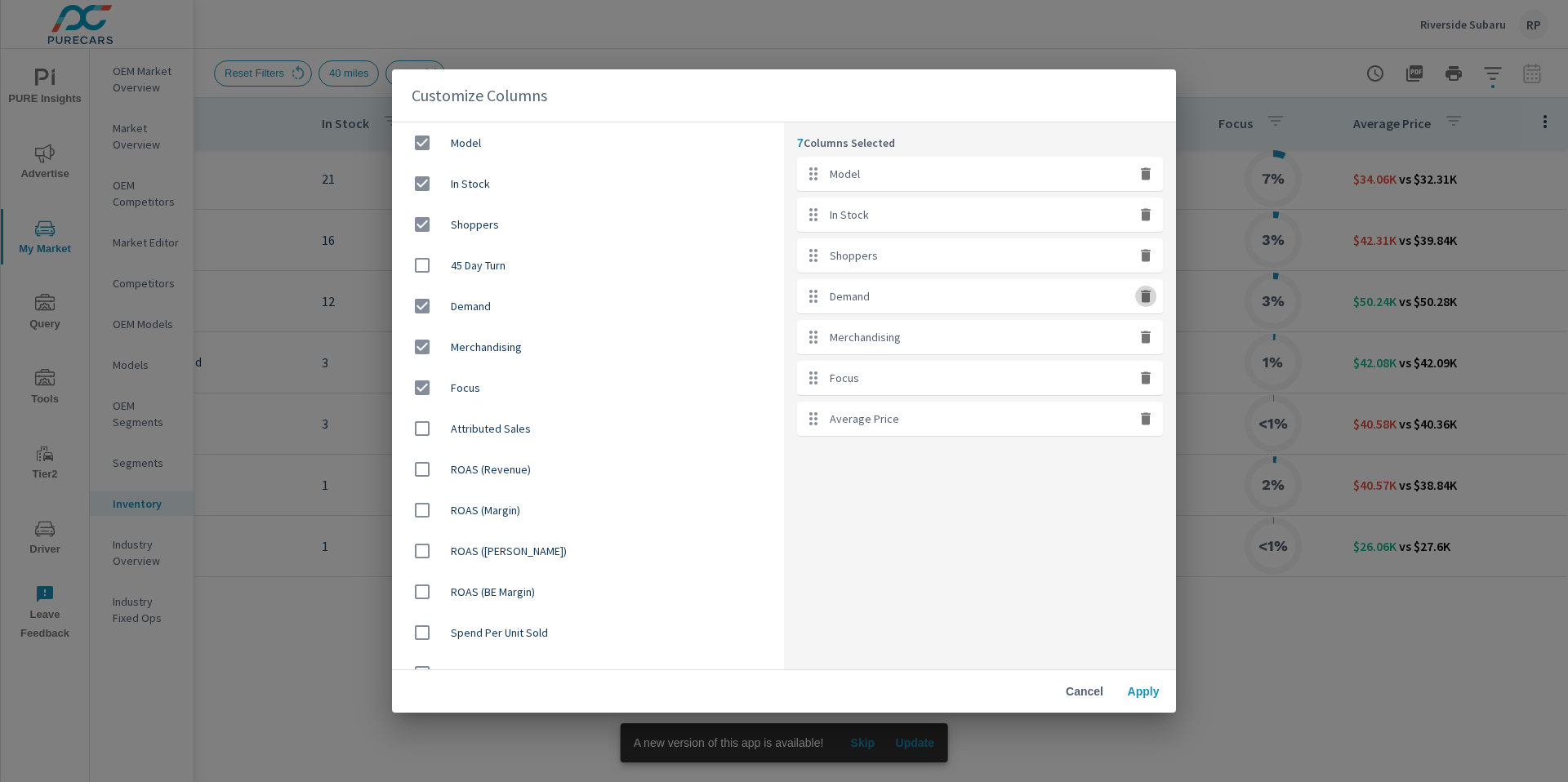
checkbox input "false"
click at [1149, 361] on div "Average Price" at bounding box center [980, 378] width 366 height 34
click at [1147, 346] on button "button" at bounding box center [1146, 336] width 21 height 21
checkbox input "false"
click at [1126, 687] on span "Apply" at bounding box center [1143, 691] width 40 height 14
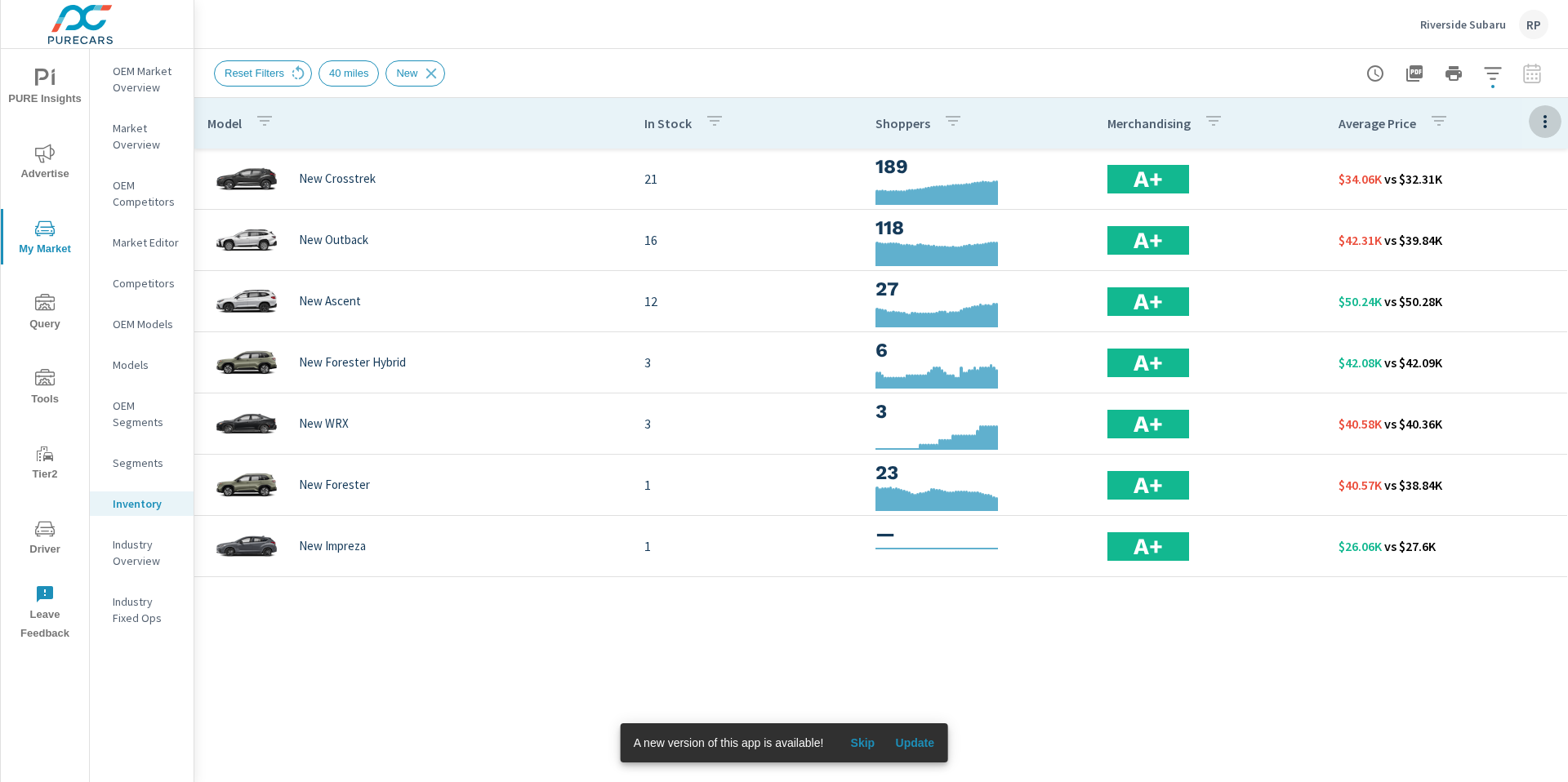
click at [1542, 130] on icon "button" at bounding box center [1544, 121] width 19 height 19
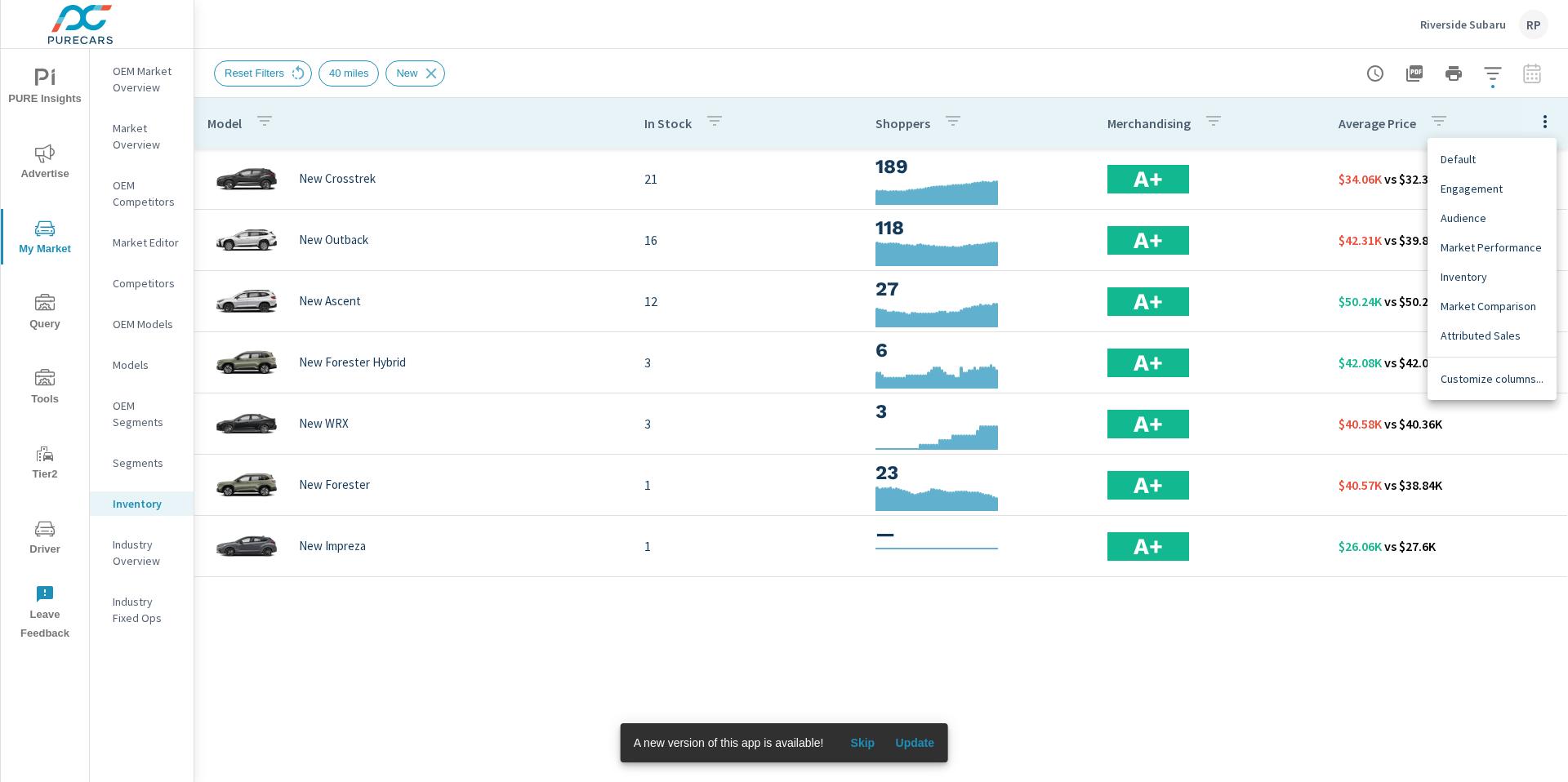
click at [1488, 376] on span "Customize columns..." at bounding box center [1492, 378] width 103 height 16
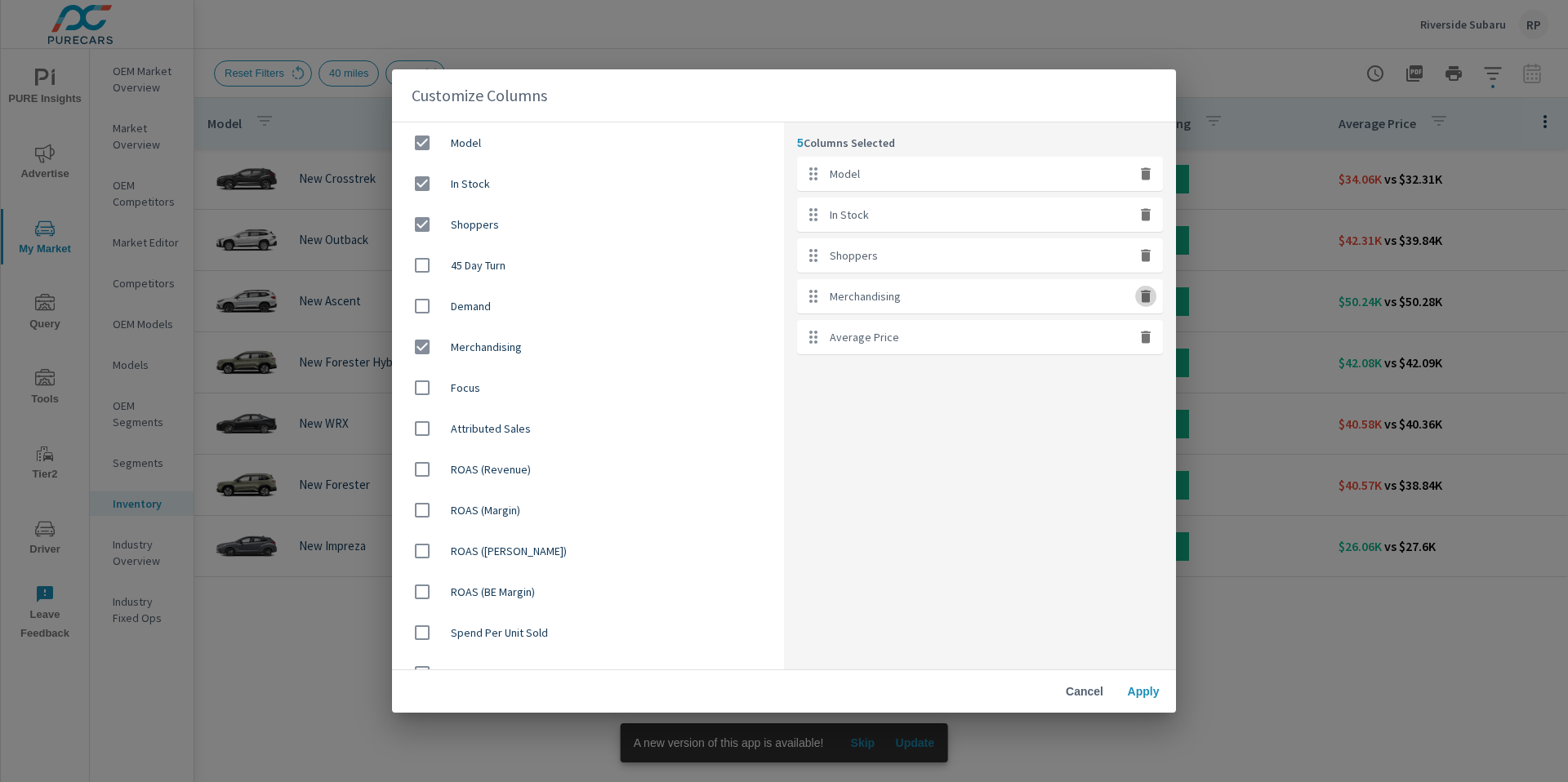
click at [1147, 304] on icon "button" at bounding box center [1146, 296] width 16 height 16
checkbox input "false"
click at [1157, 688] on span "Apply" at bounding box center [1143, 691] width 40 height 14
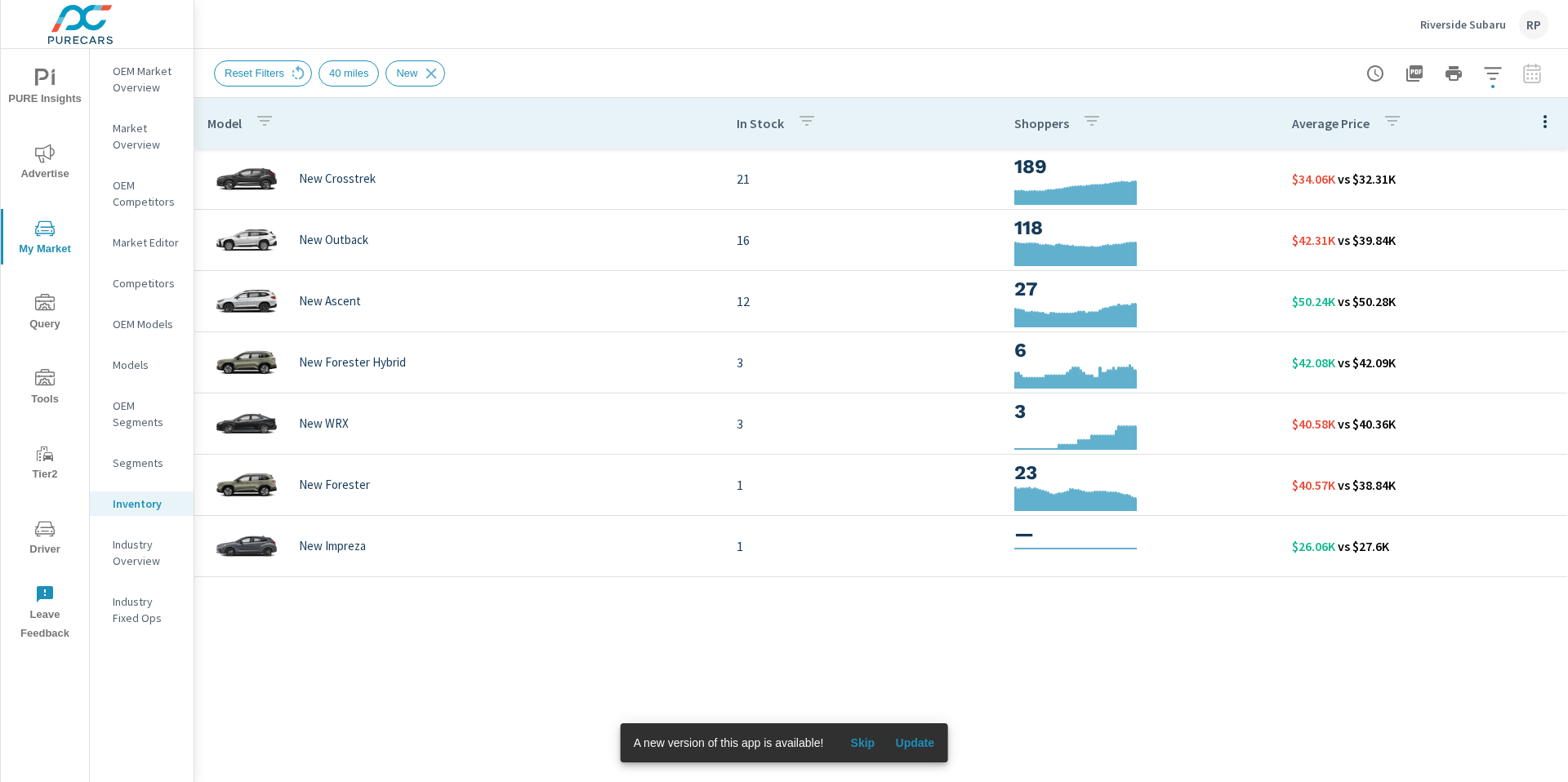
click at [448, 635] on div "Model In Stock Shoppers Average Price New Crosstrek 21 189 $34.06K vs $32.31K N…" at bounding box center [881, 428] width 1374 height 660
click at [1534, 32] on div "RP" at bounding box center [1534, 24] width 29 height 29
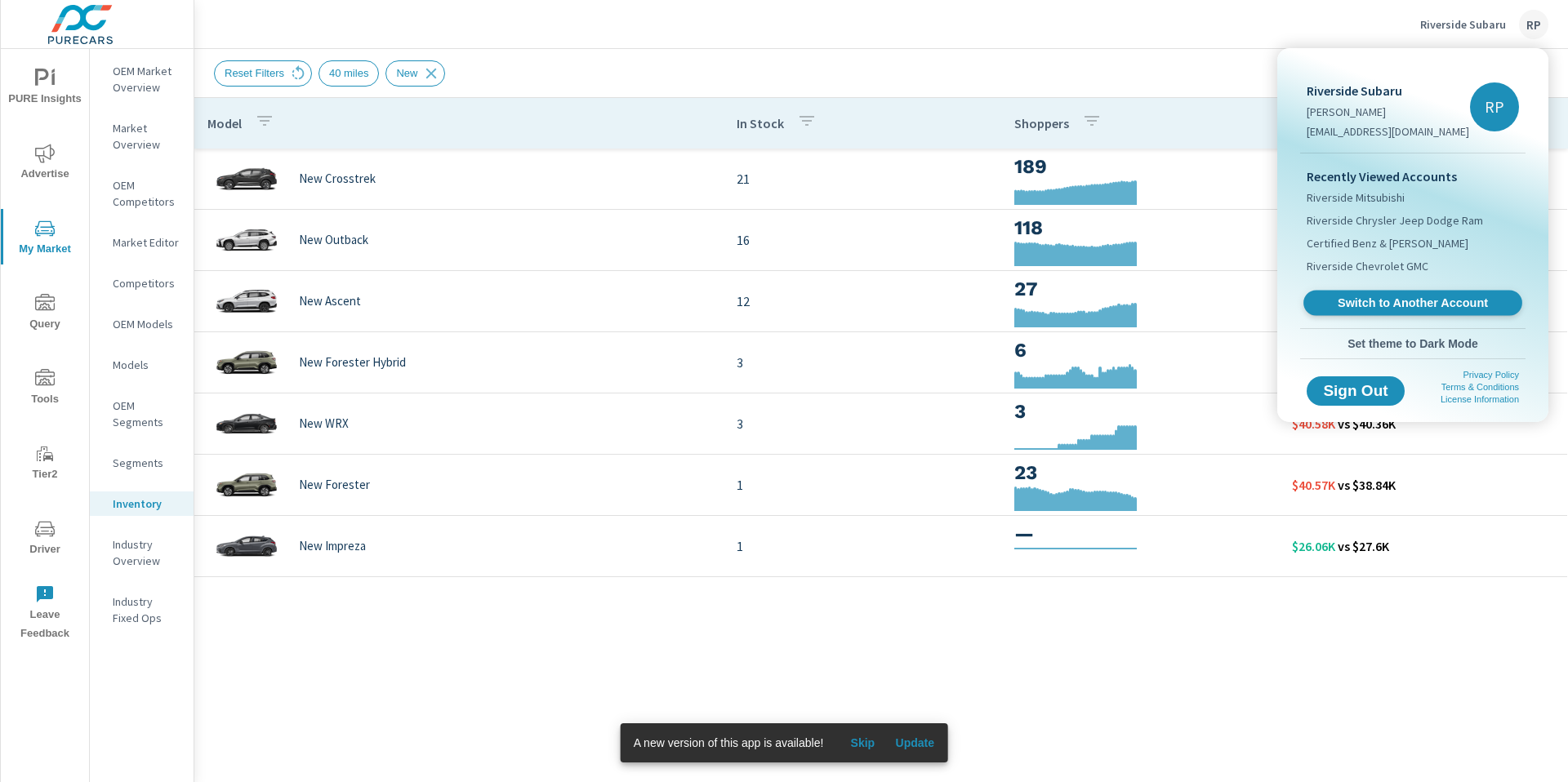
click at [1432, 309] on span "Switch to Another Account" at bounding box center [1412, 303] width 200 height 15
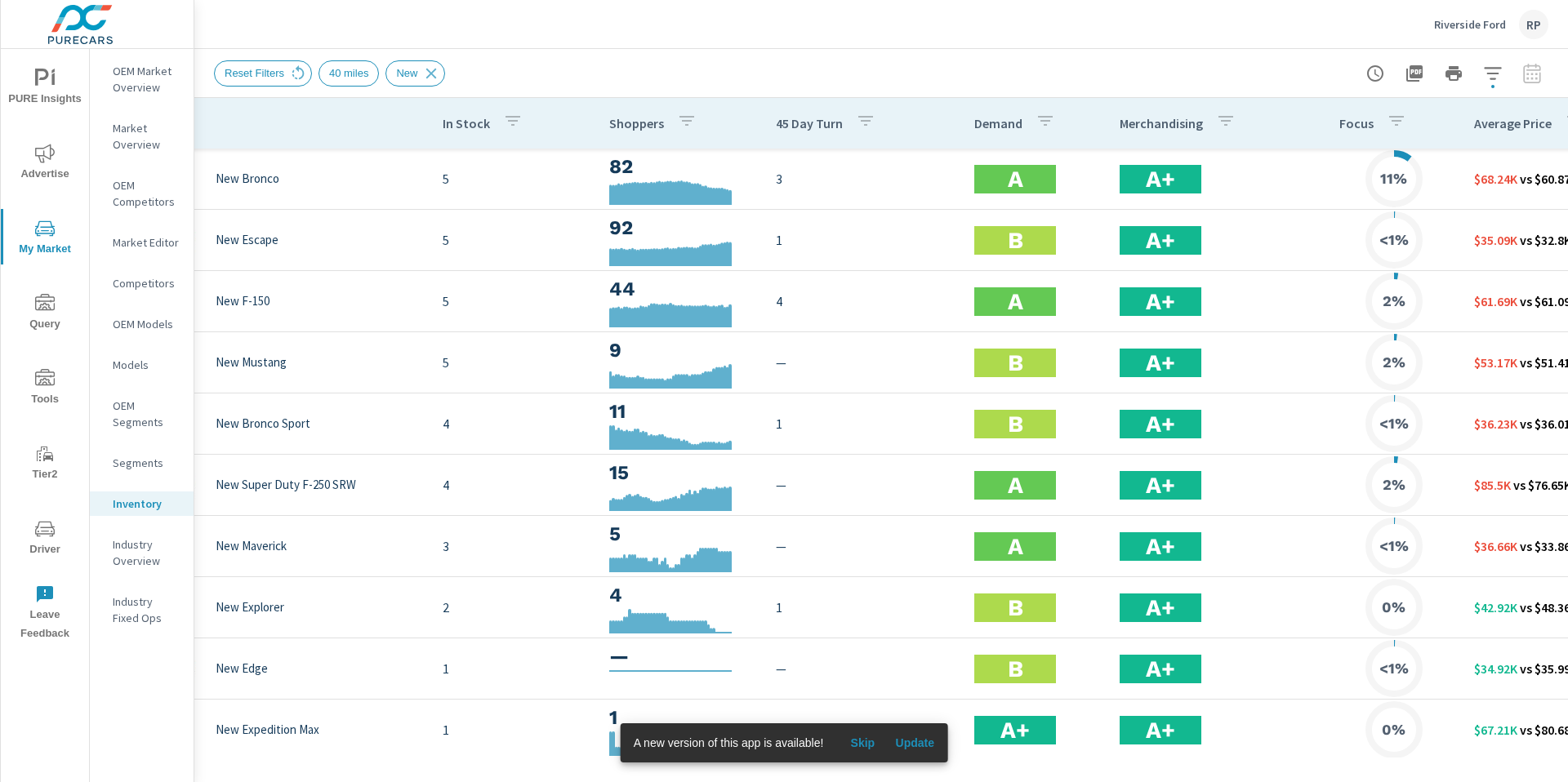
scroll to position [0, 216]
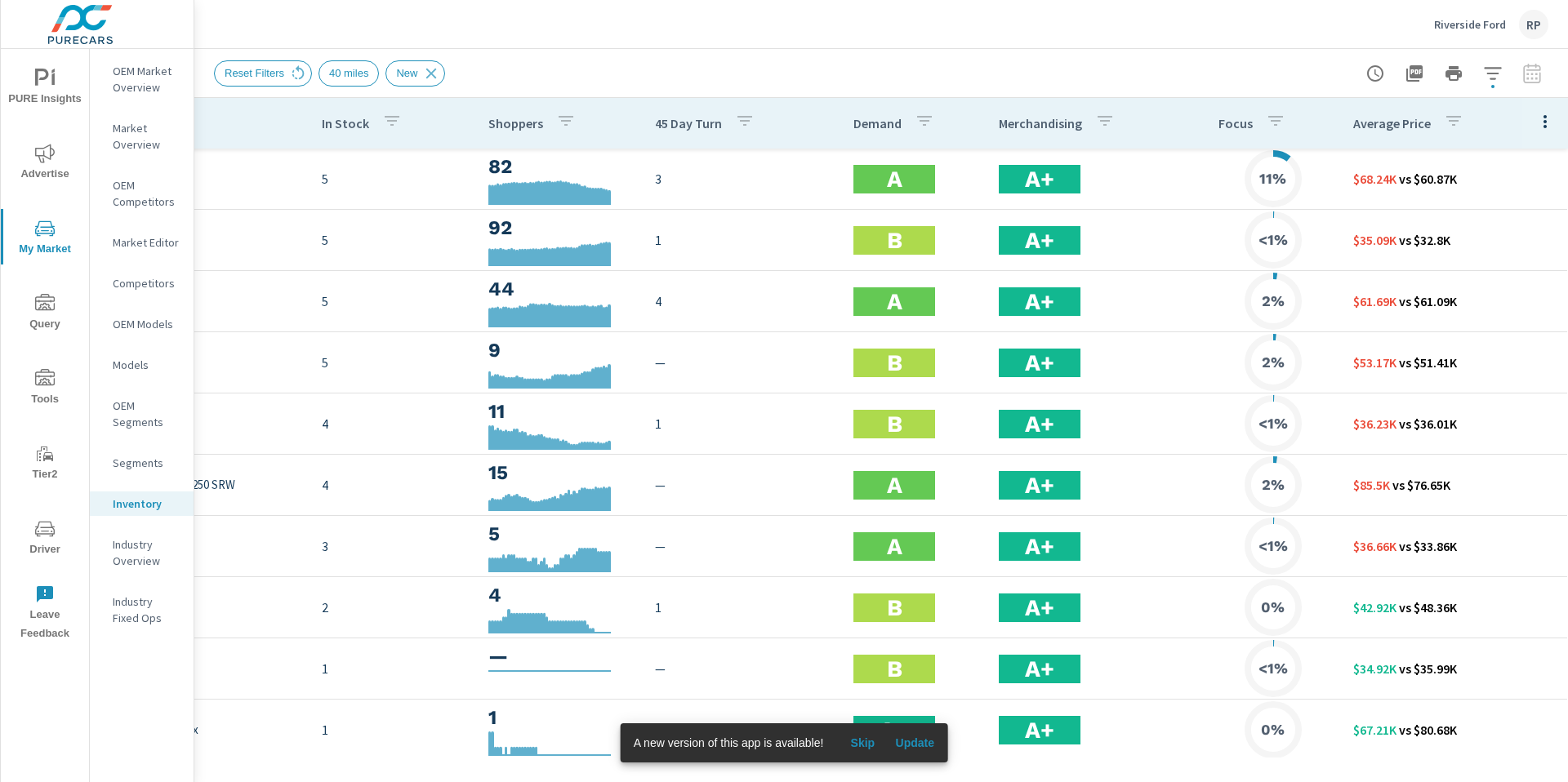
click at [1541, 138] on div at bounding box center [1545, 124] width 45 height 50
click at [1544, 125] on icon "button" at bounding box center [1545, 122] width 3 height 13
click at [1501, 373] on span "Customize columns..." at bounding box center [1492, 378] width 103 height 16
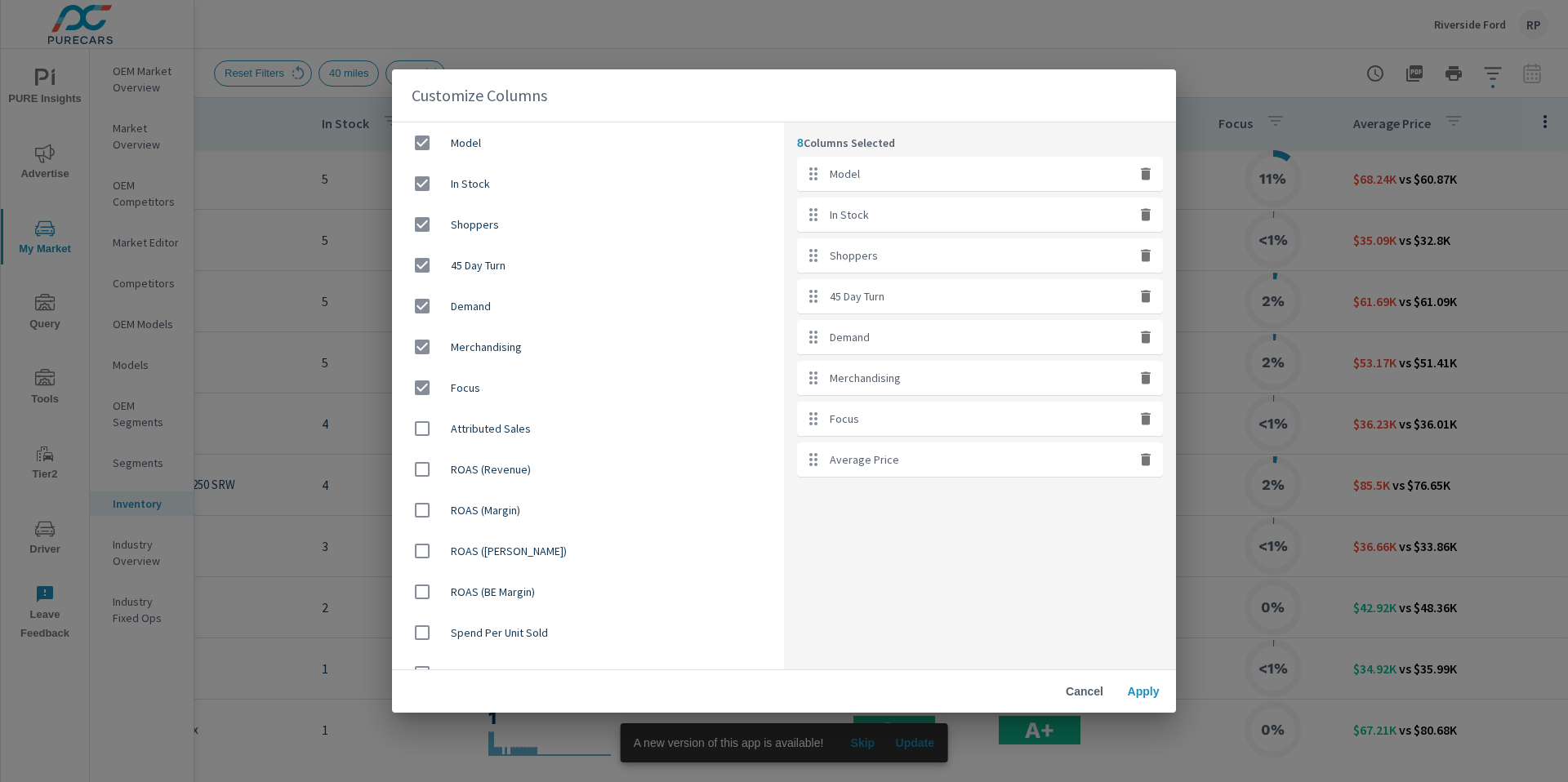
click at [1147, 429] on div "Focus" at bounding box center [980, 419] width 366 height 34
click at [1146, 405] on div "Focus" at bounding box center [980, 419] width 366 height 34
drag, startPoint x: 1142, startPoint y: 414, endPoint x: 1140, endPoint y: 406, distance: 8.2
click at [1142, 411] on icon "button" at bounding box center [1146, 418] width 16 height 16
checkbox input "false"
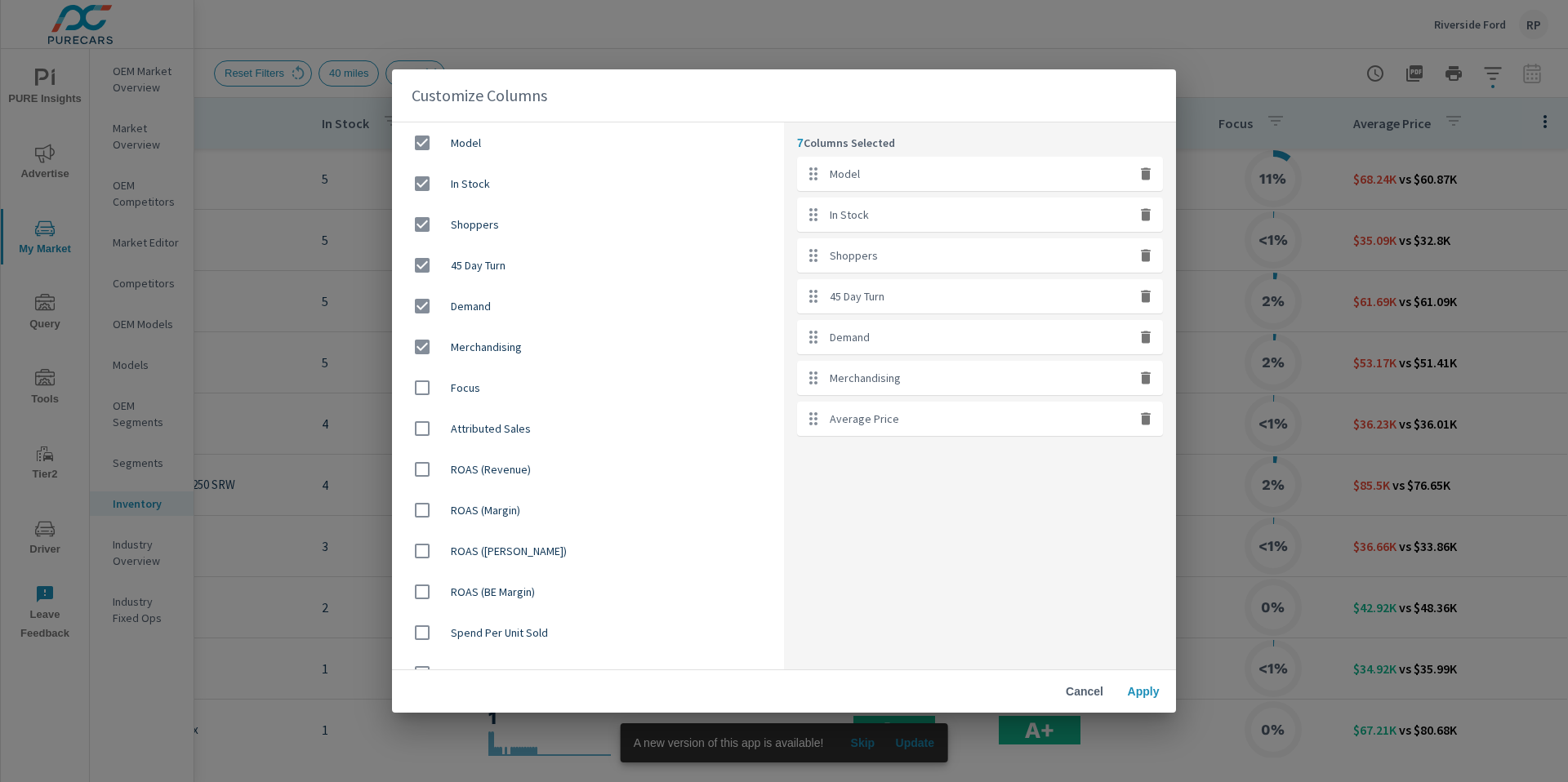
click at [1140, 373] on icon "button" at bounding box center [1146, 378] width 16 height 16
checkbox input "false"
click at [1144, 336] on icon "button" at bounding box center [1146, 336] width 10 height 13
checkbox input "false"
click at [1147, 303] on icon "button" at bounding box center [1146, 296] width 16 height 16
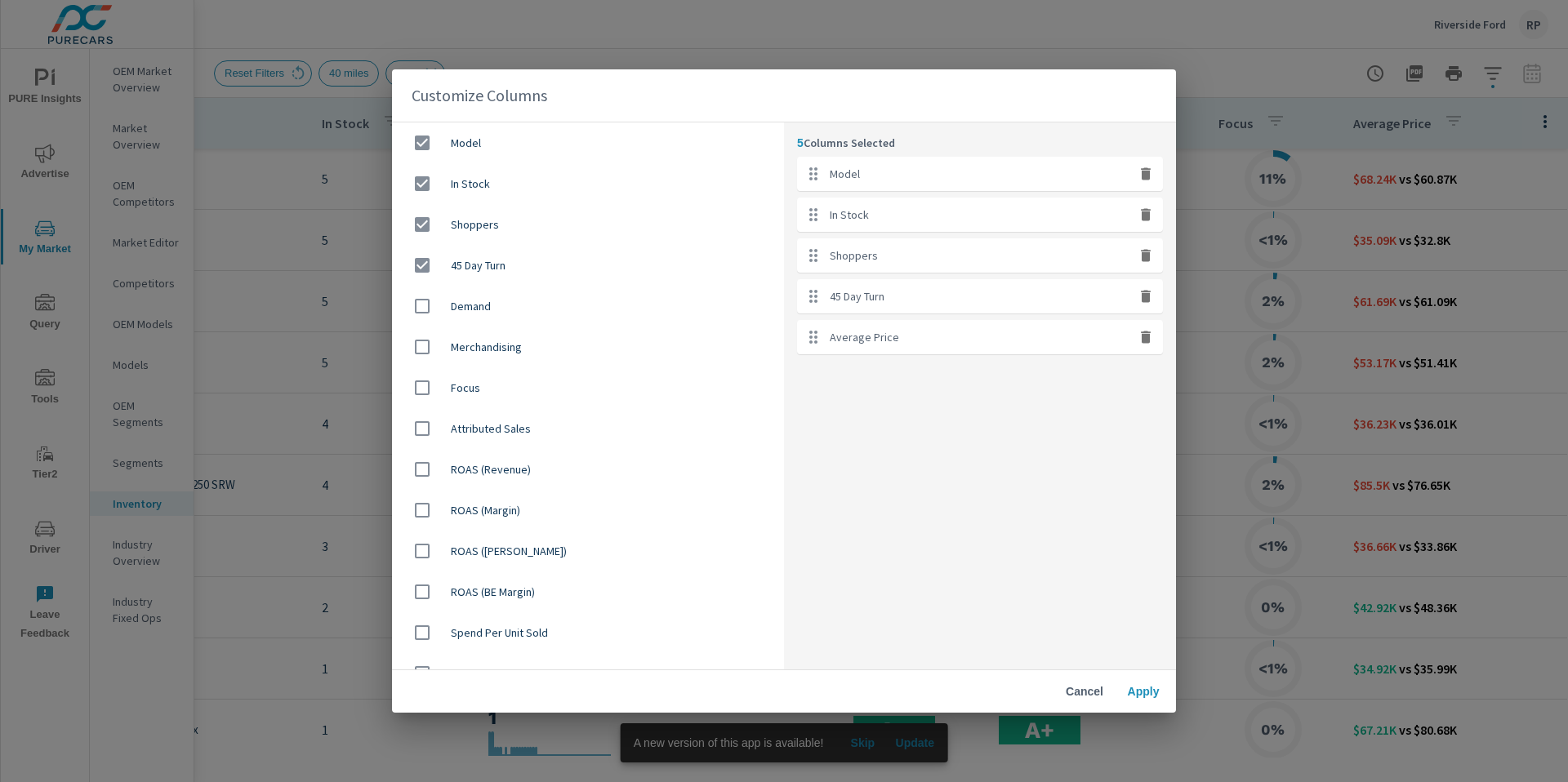
checkbox input "false"
click at [1155, 682] on button "Apply" at bounding box center [1143, 691] width 52 height 29
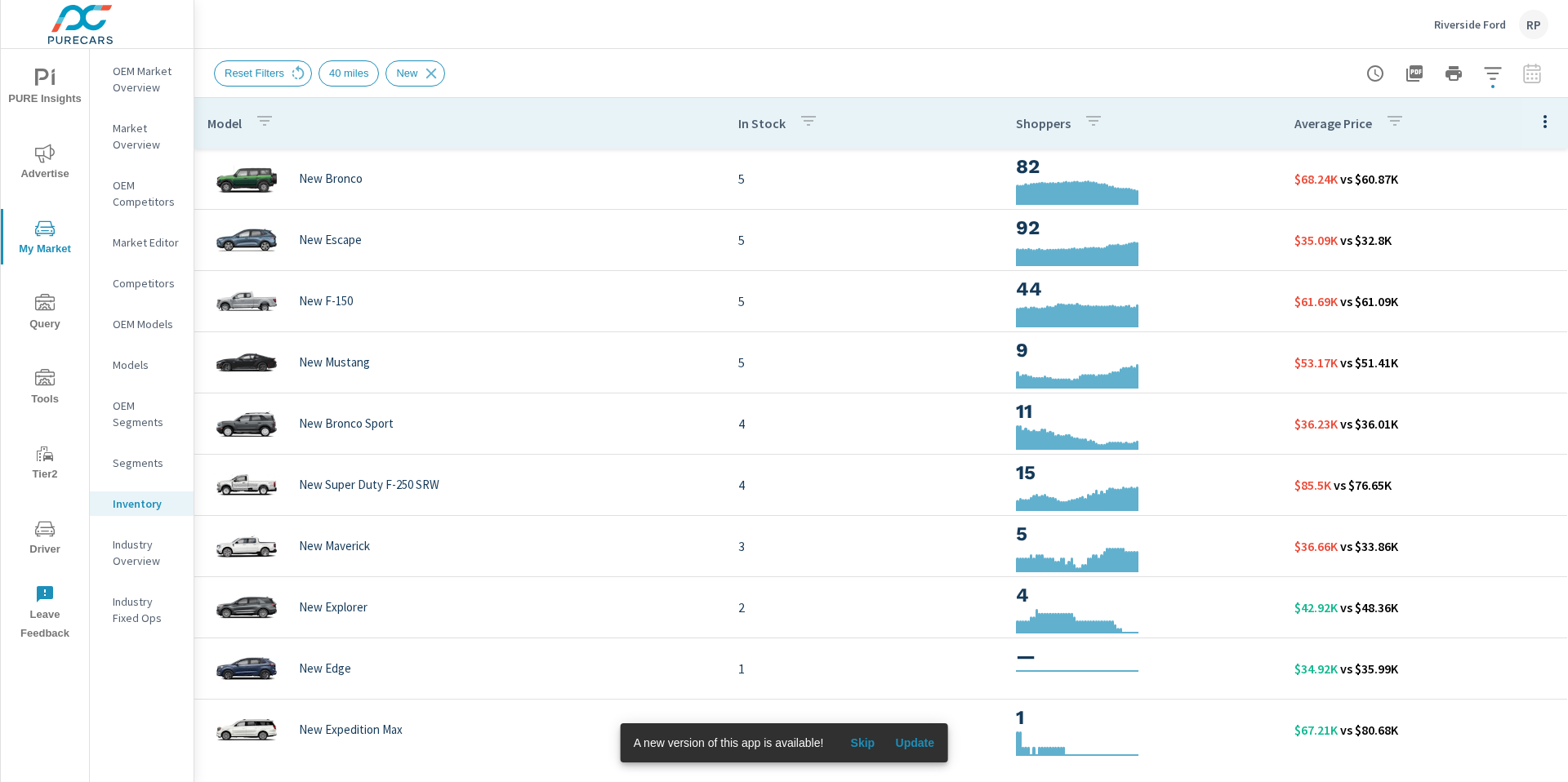
click at [876, 742] on span "Skip" at bounding box center [862, 742] width 40 height 14
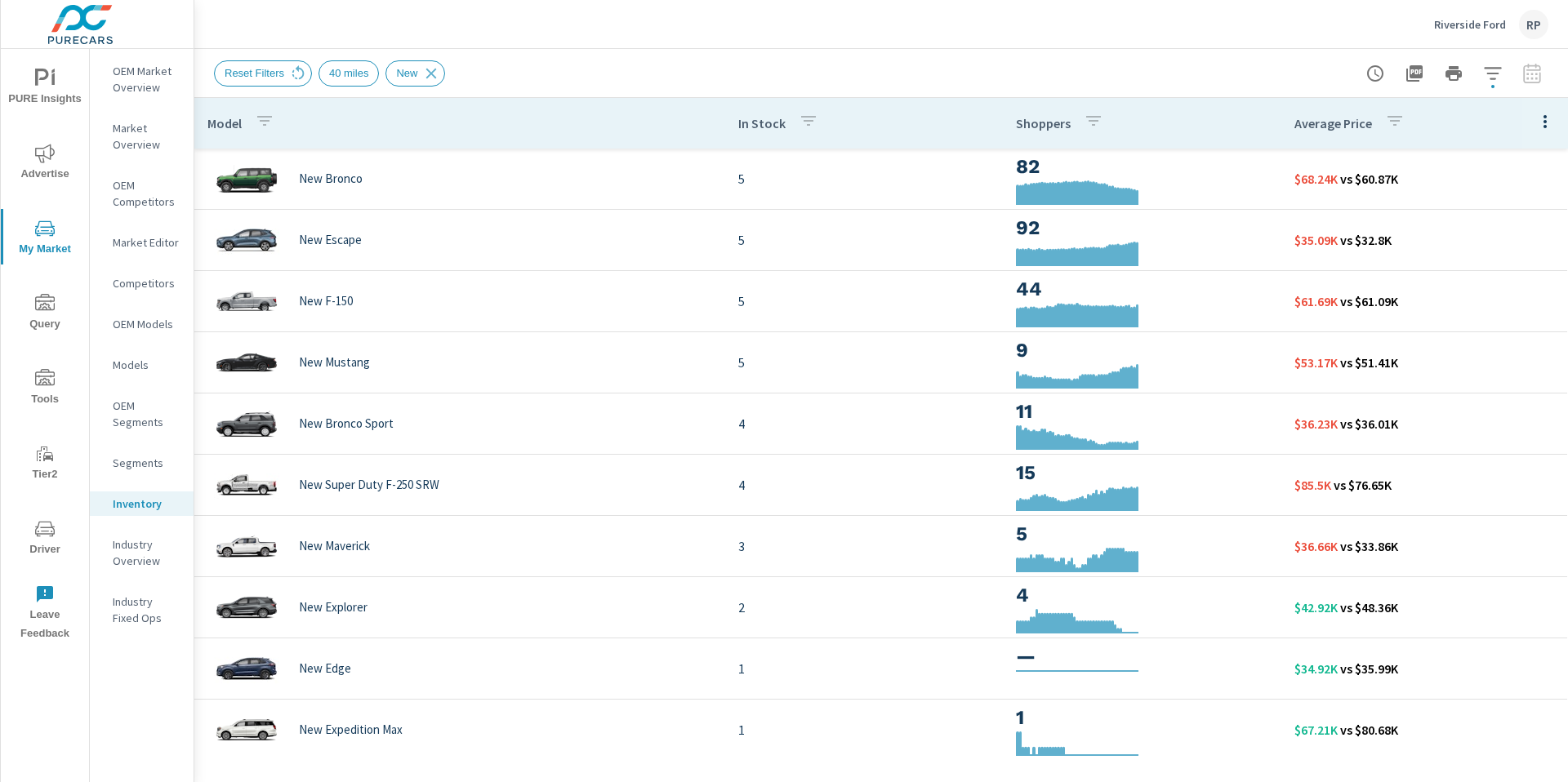
click at [1526, 23] on div "RP" at bounding box center [1534, 24] width 29 height 29
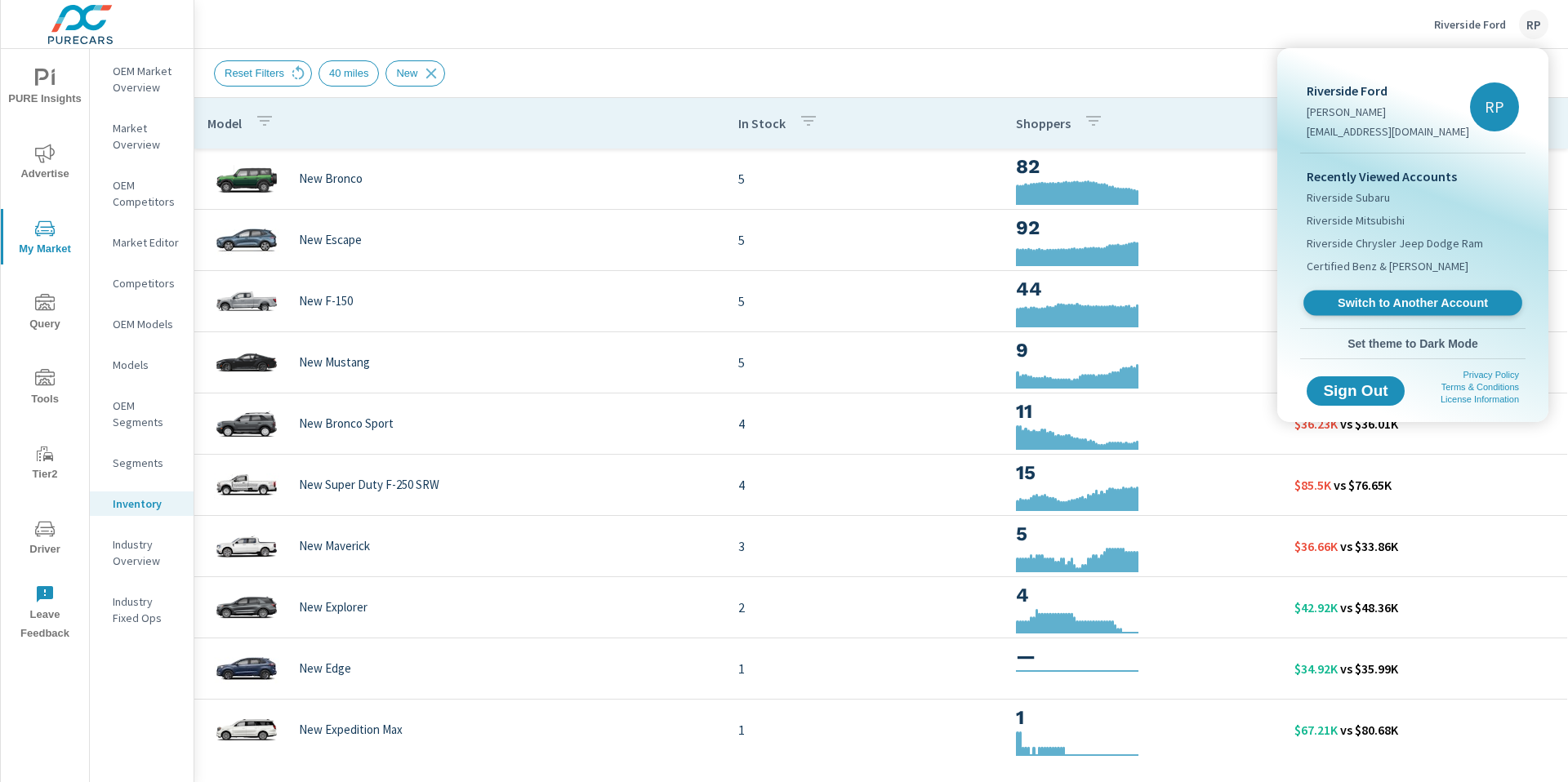
click at [1394, 310] on span "Switch to Another Account" at bounding box center [1412, 303] width 200 height 15
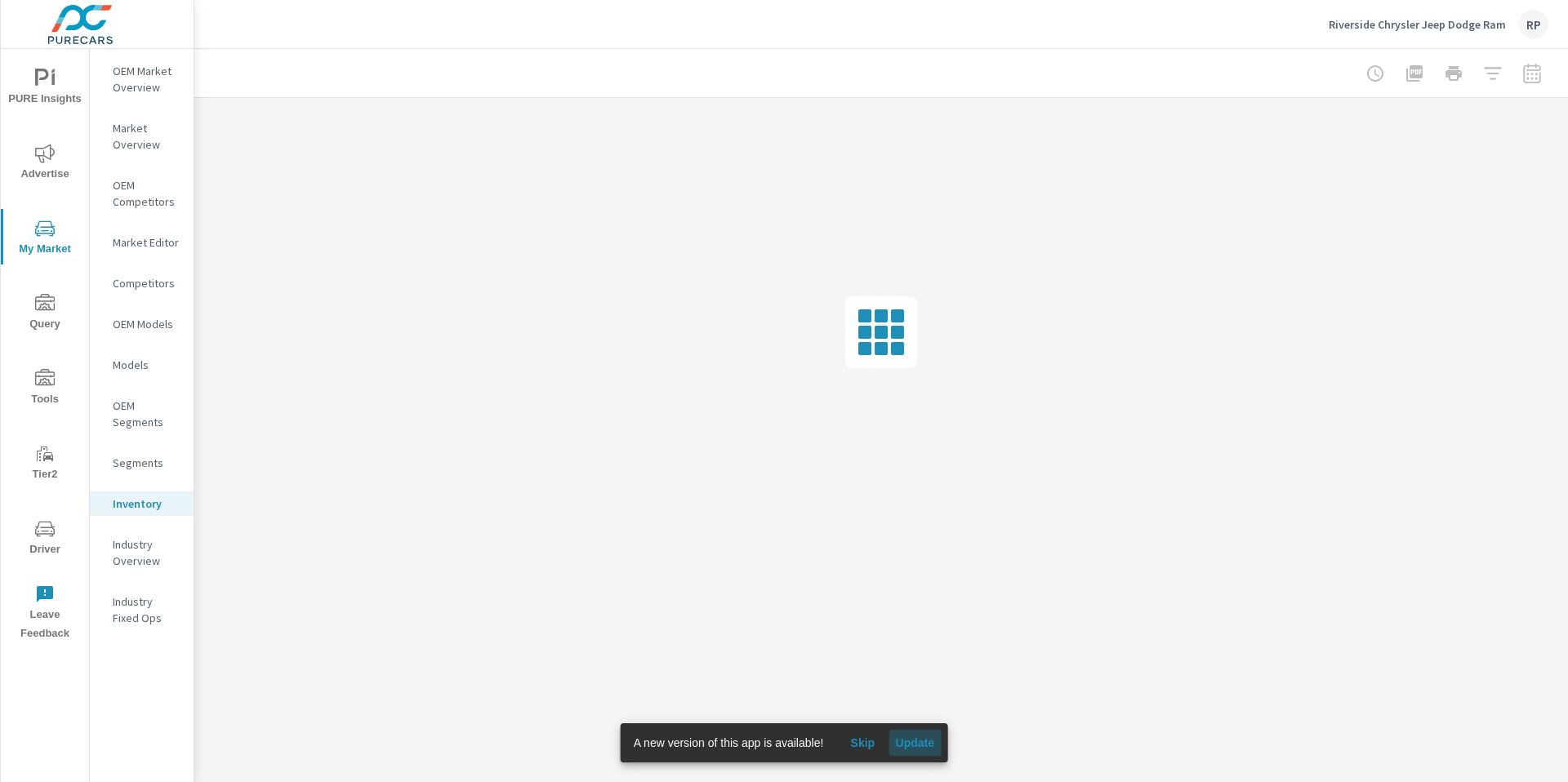
click at [915, 755] on button "Update" at bounding box center [914, 742] width 52 height 26
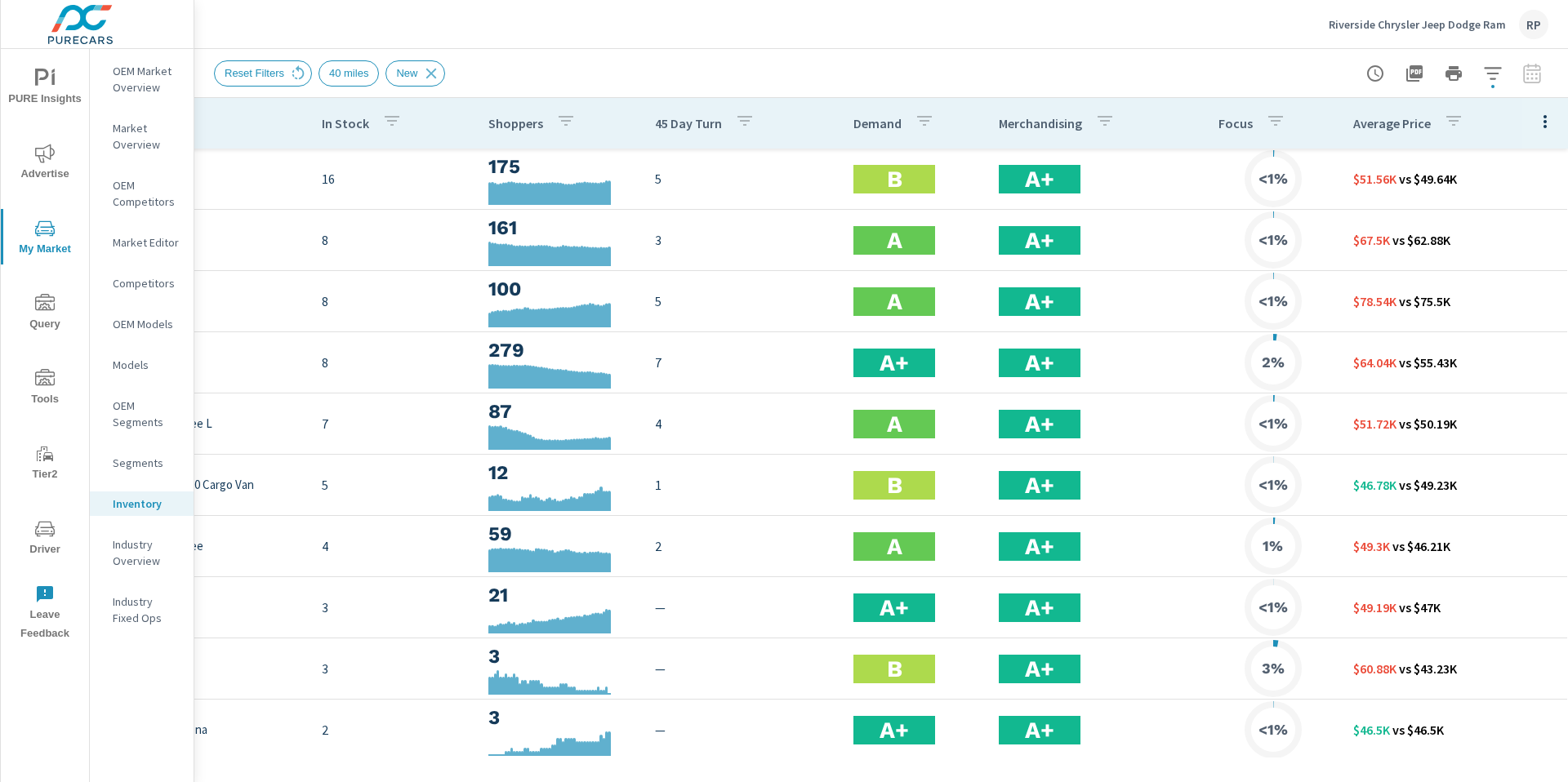
scroll to position [0, 216]
click at [1538, 133] on button "button" at bounding box center [1545, 121] width 33 height 34
click at [1470, 379] on span "Customize columns..." at bounding box center [1492, 378] width 103 height 16
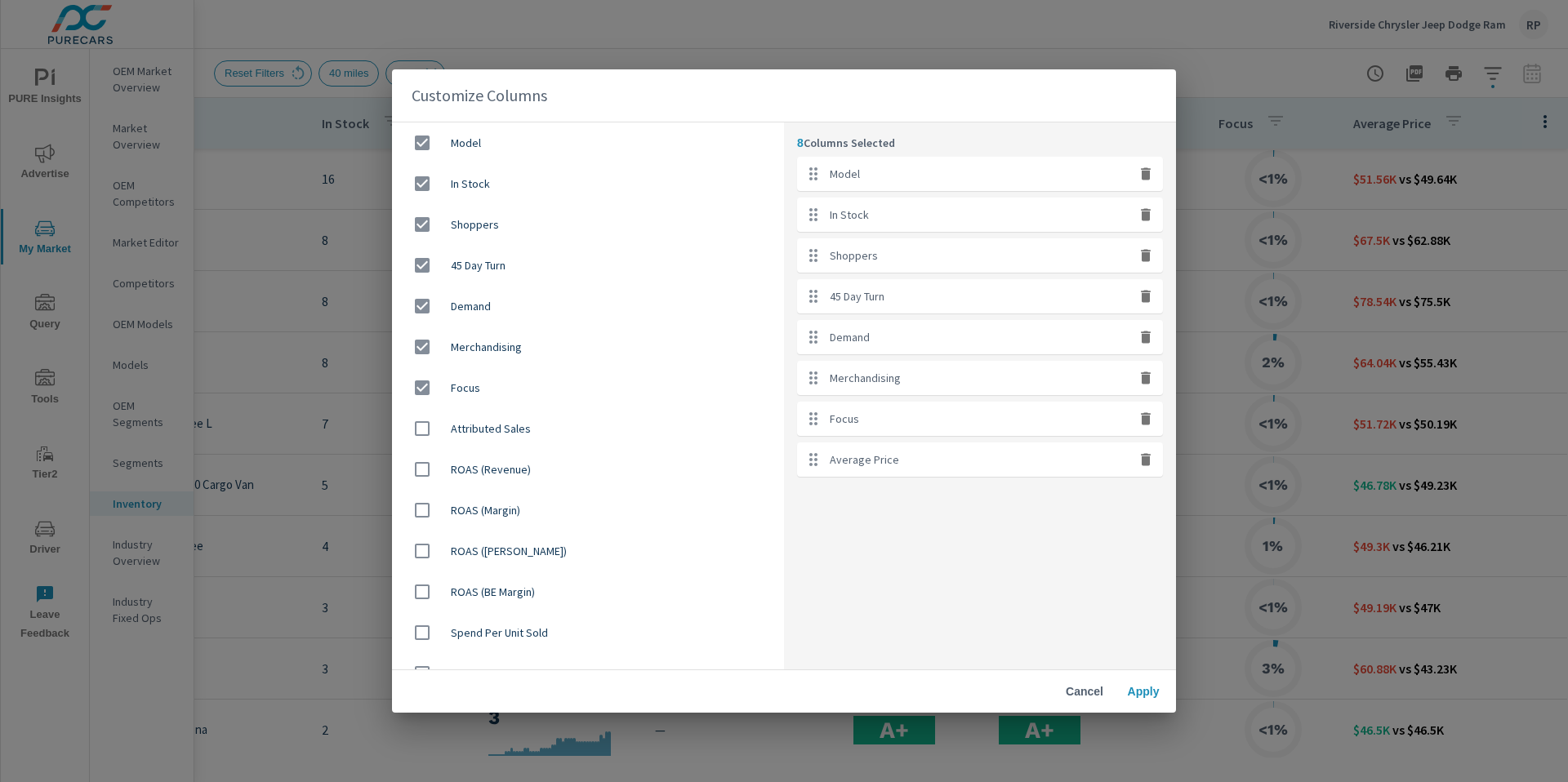
click at [1152, 418] on icon "button" at bounding box center [1146, 418] width 16 height 16
checkbox input "false"
click at [1142, 386] on button "button" at bounding box center [1146, 378] width 21 height 21
checkbox input "false"
click at [1142, 341] on icon "button" at bounding box center [1146, 336] width 10 height 13
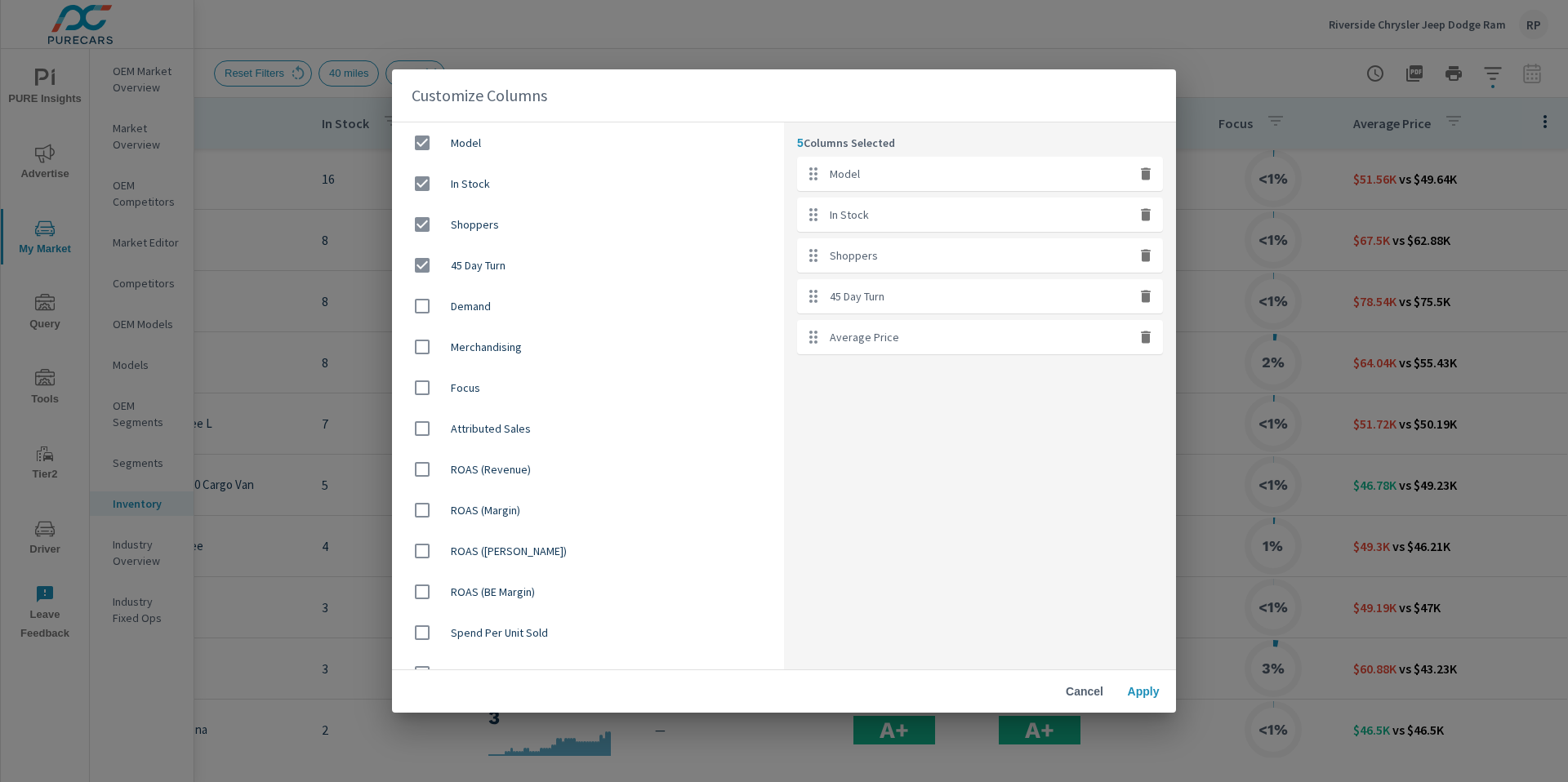
checkbox input "false"
click at [1143, 283] on div "45 Day Turn" at bounding box center [980, 296] width 366 height 34
click at [1146, 296] on icon "button" at bounding box center [1146, 296] width 10 height 13
checkbox input "false"
click at [1142, 685] on span "Apply" at bounding box center [1143, 691] width 40 height 14
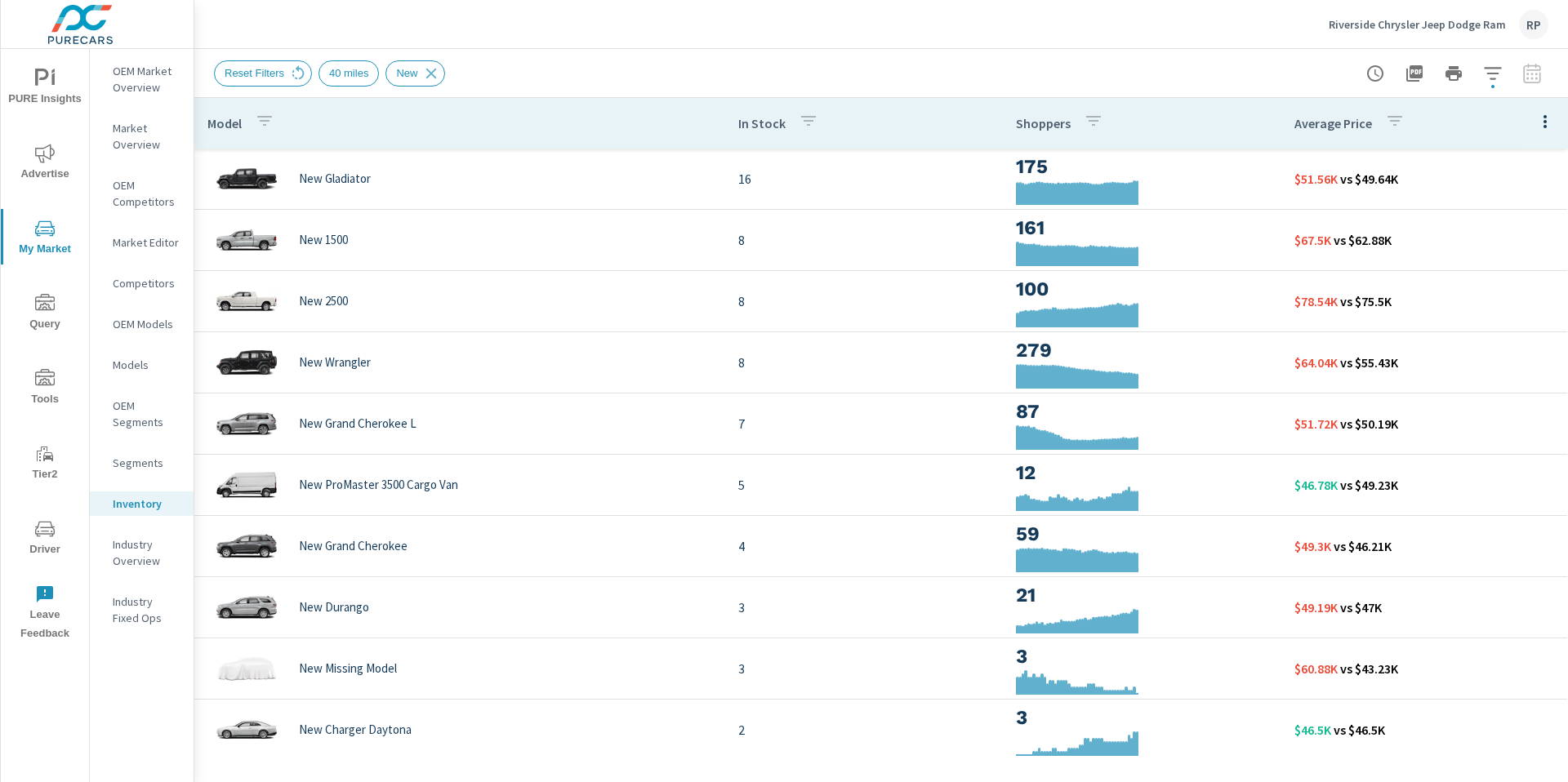
click at [1525, 34] on div "Riverside Chrysler Jeep Dodge Ram RP" at bounding box center [1438, 24] width 220 height 29
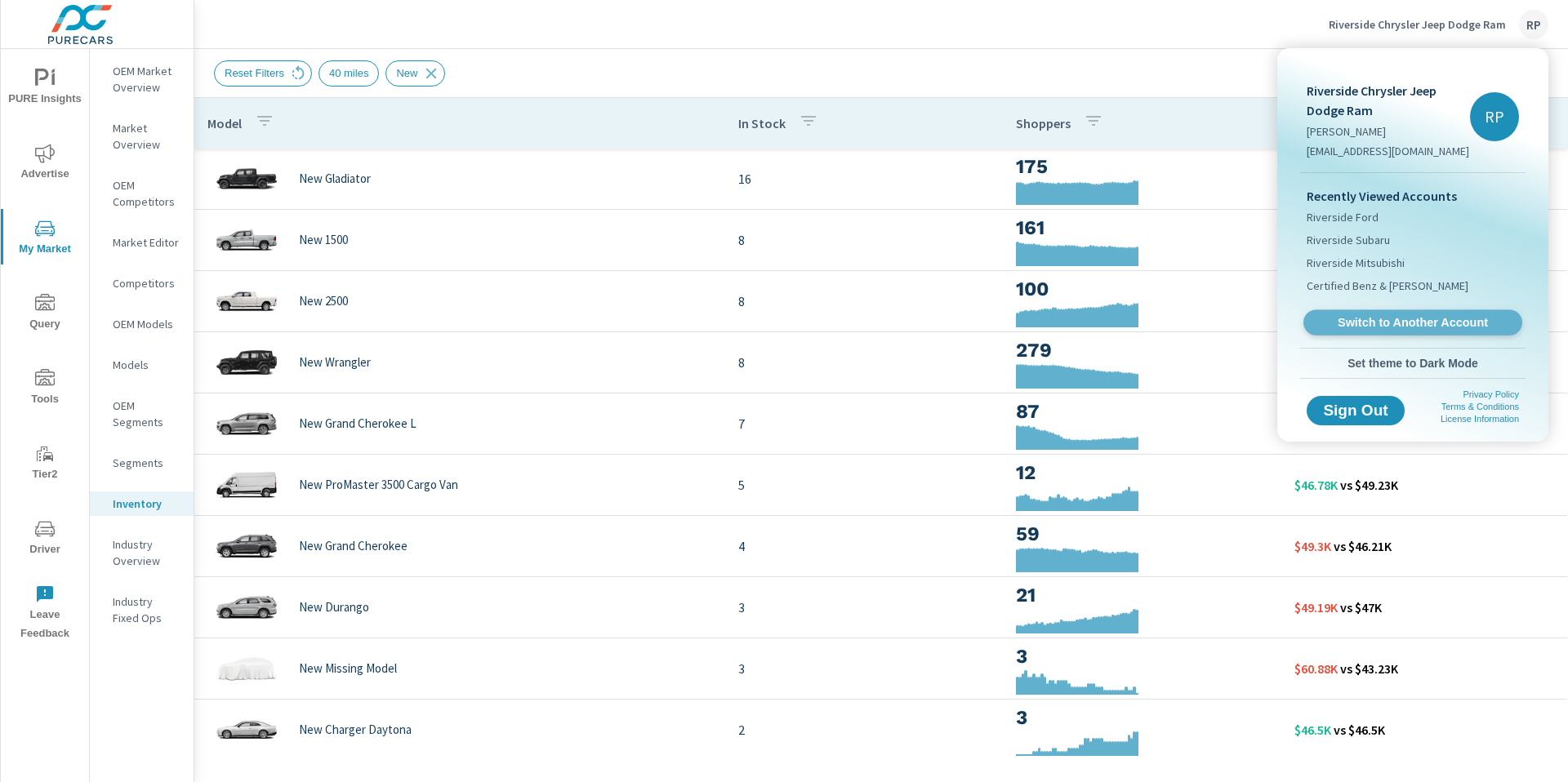
click at [1413, 324] on span "Switch to Another Account" at bounding box center [1412, 323] width 200 height 15
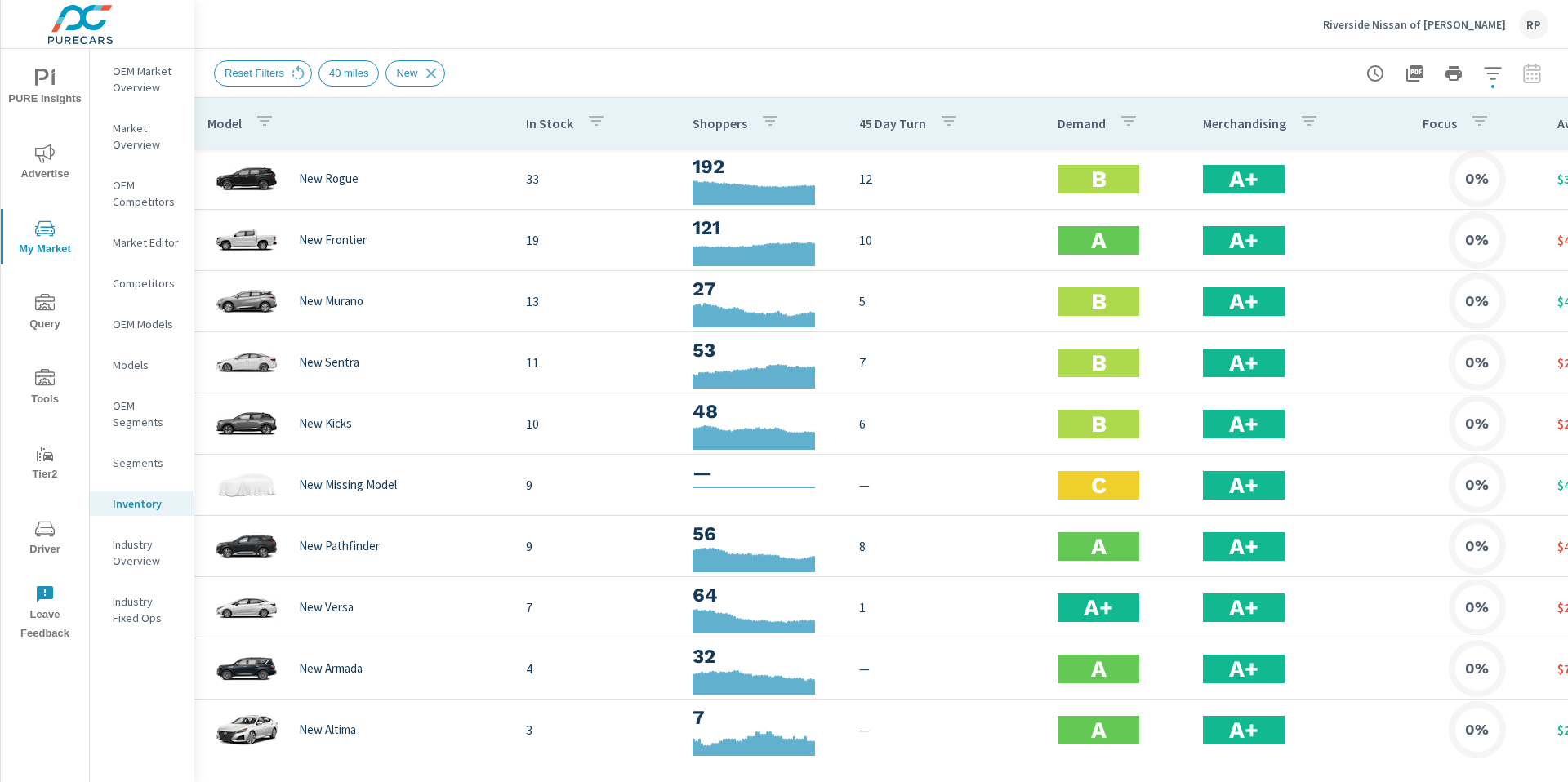
scroll to position [0, 216]
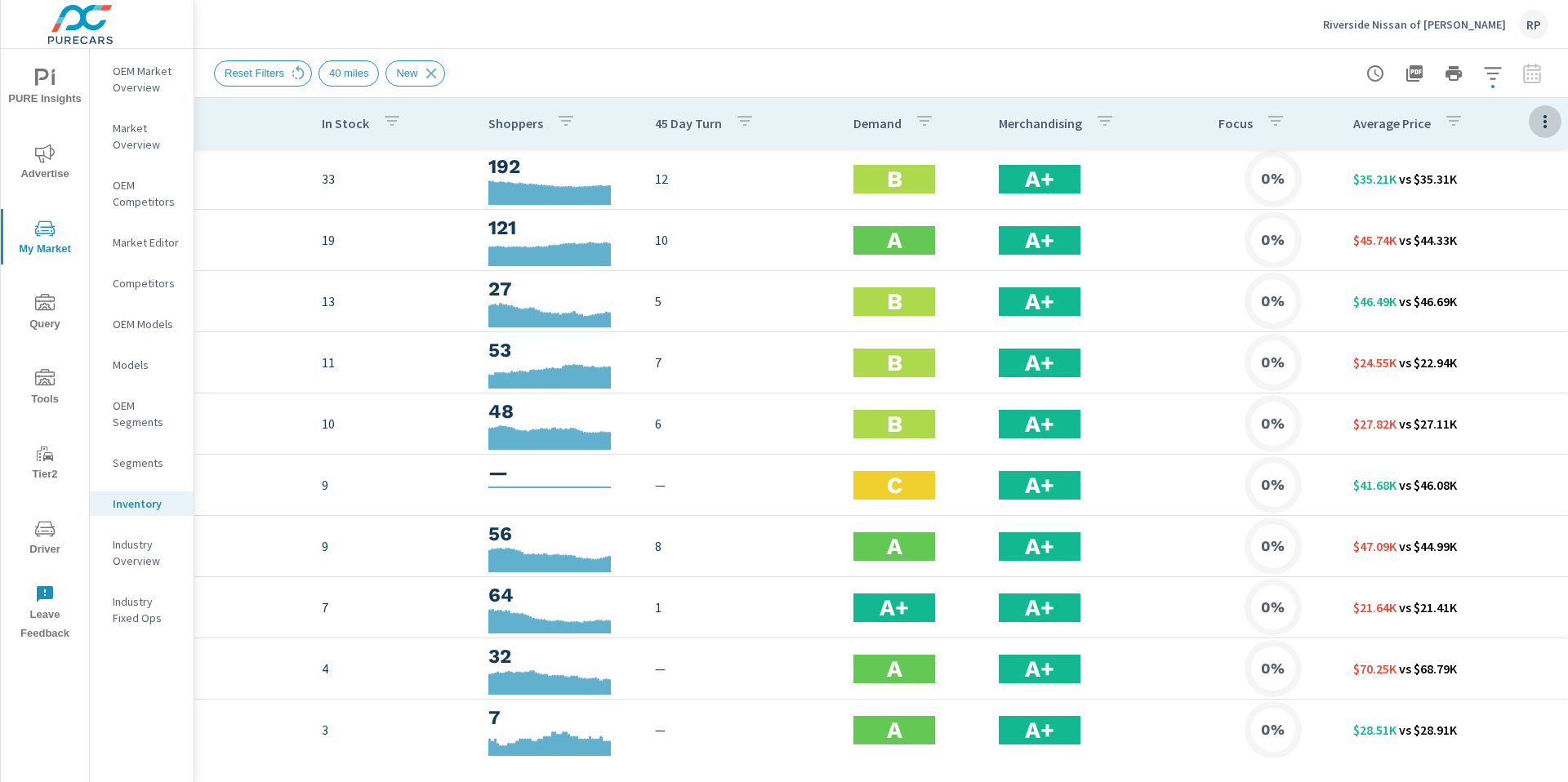
click at [1537, 124] on icon "button" at bounding box center [1544, 121] width 19 height 19
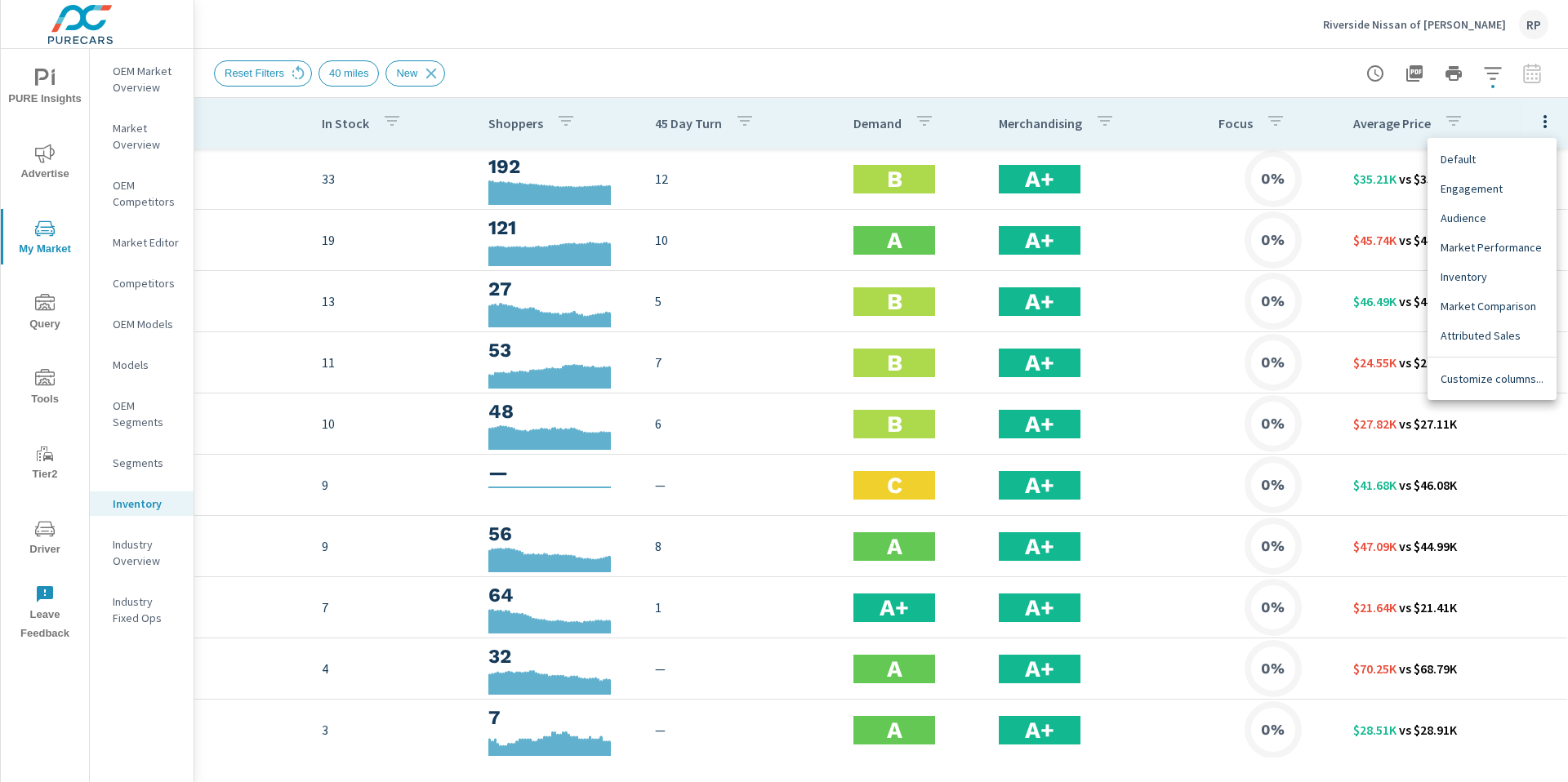
click at [1465, 382] on span "Customize columns..." at bounding box center [1492, 378] width 103 height 16
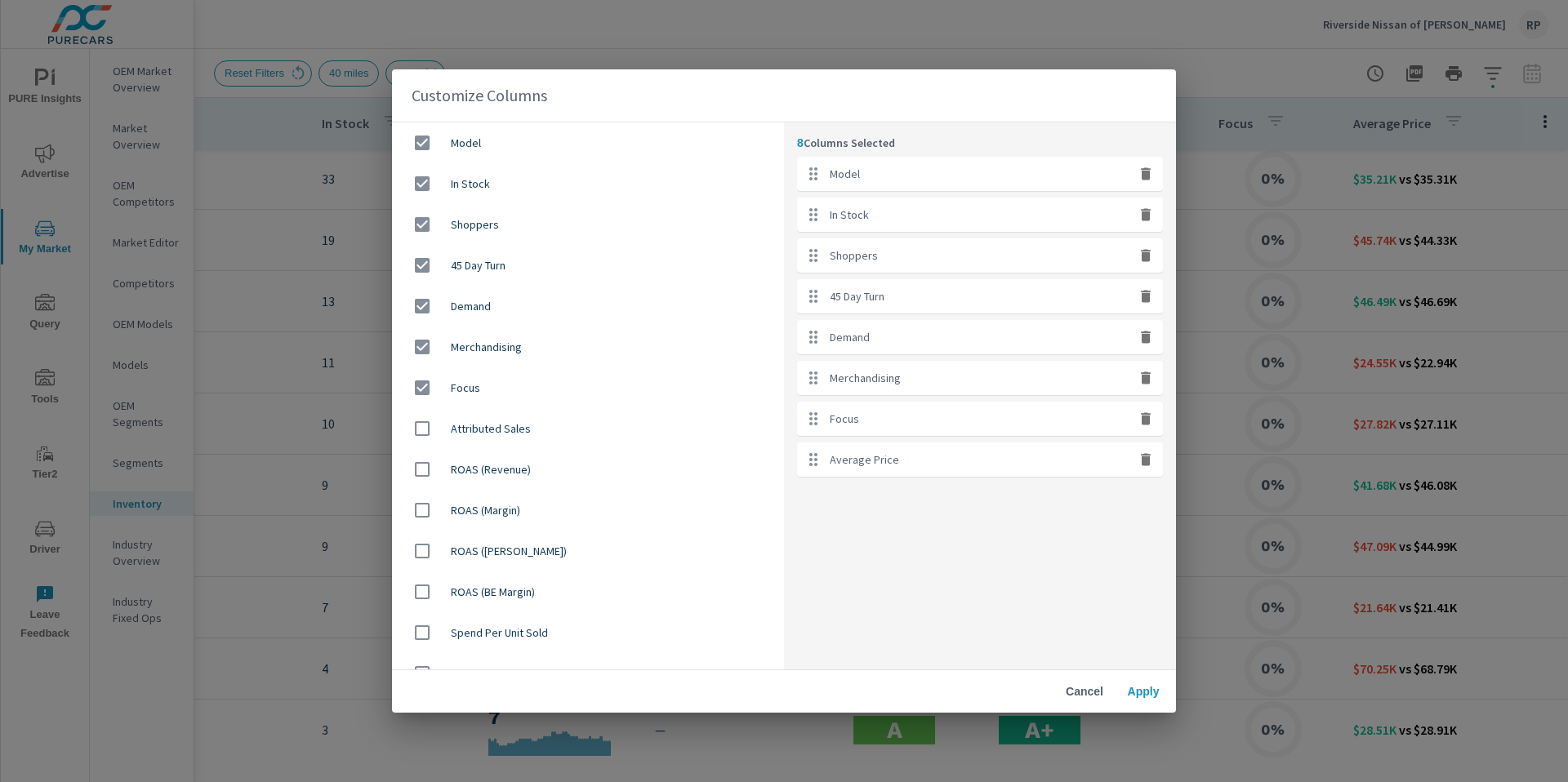
click at [1147, 420] on icon "button" at bounding box center [1146, 418] width 10 height 13
checkbox input "false"
drag, startPoint x: 1141, startPoint y: 378, endPoint x: 1140, endPoint y: 351, distance: 27.0
click at [1141, 378] on icon "button" at bounding box center [1146, 378] width 16 height 16
checkbox input "false"
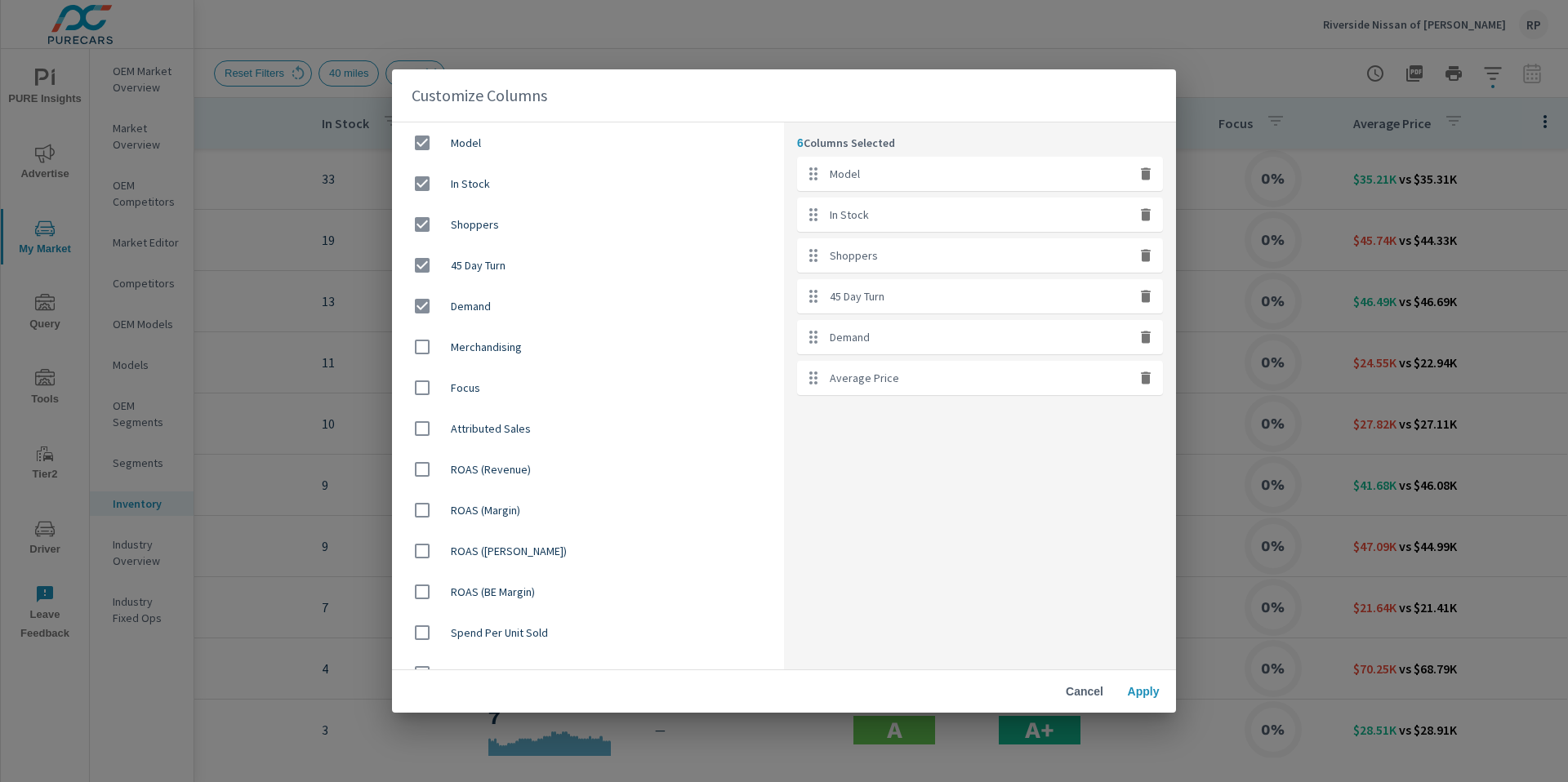
click at [1142, 330] on icon "button" at bounding box center [1146, 336] width 16 height 16
checkbox input "false"
click at [1141, 299] on icon "button" at bounding box center [1146, 296] width 16 height 16
checkbox input "false"
click at [1139, 702] on button "Apply" at bounding box center [1143, 691] width 52 height 29
